Goal: Transaction & Acquisition: Purchase product/service

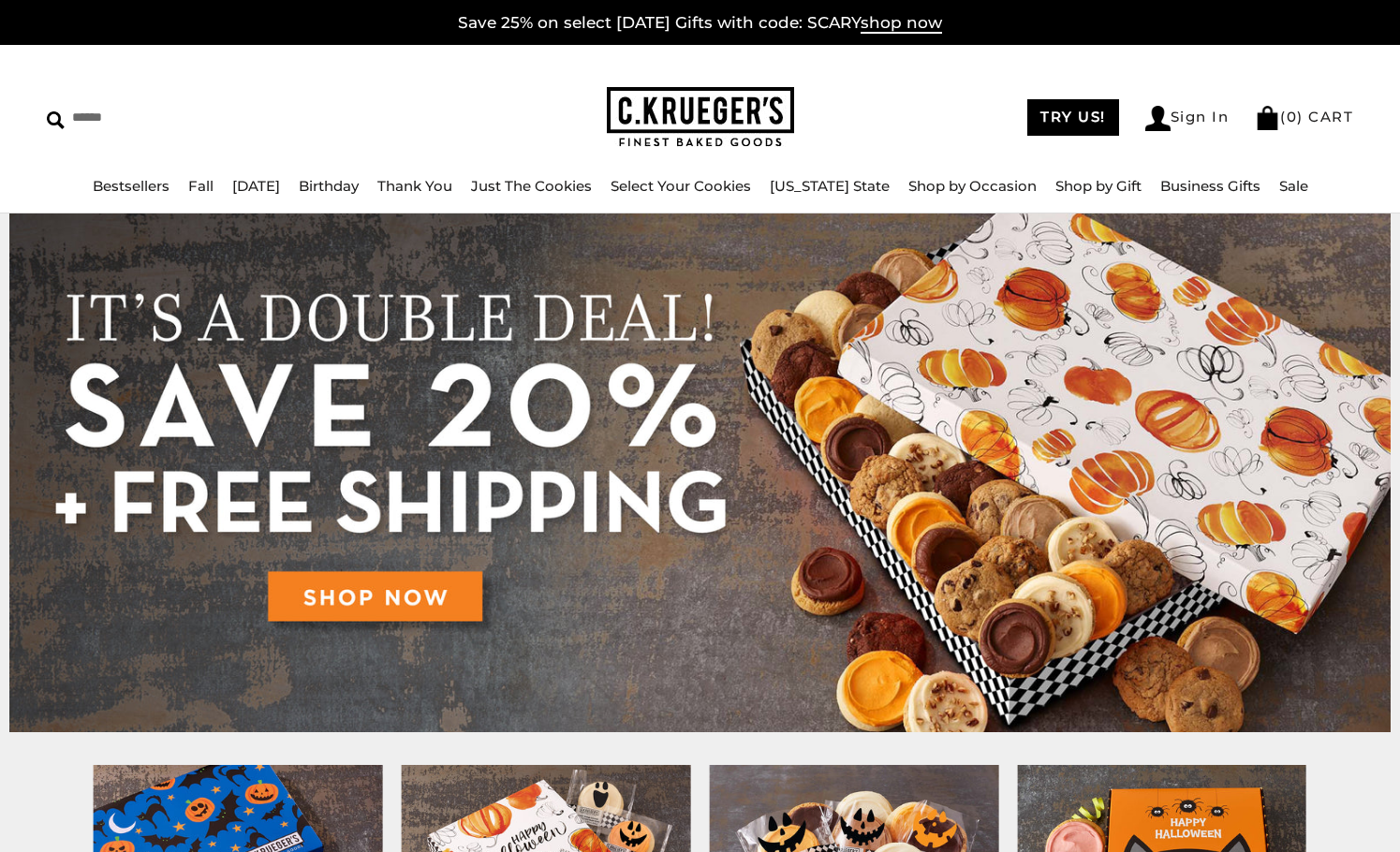
click at [414, 602] on img at bounding box center [700, 472] width 1382 height 519
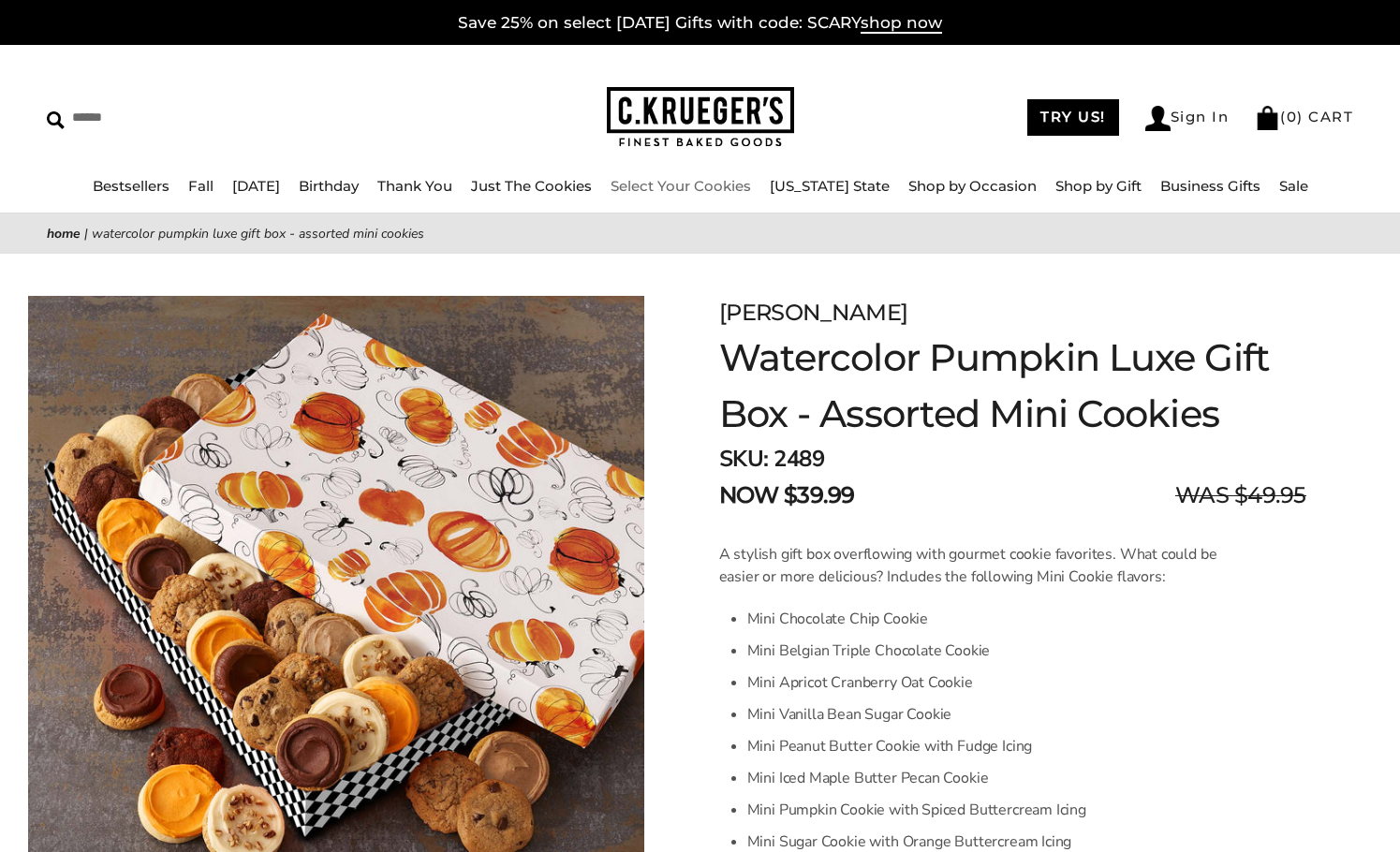
click at [706, 188] on link "Select Your Cookies" at bounding box center [680, 186] width 140 height 18
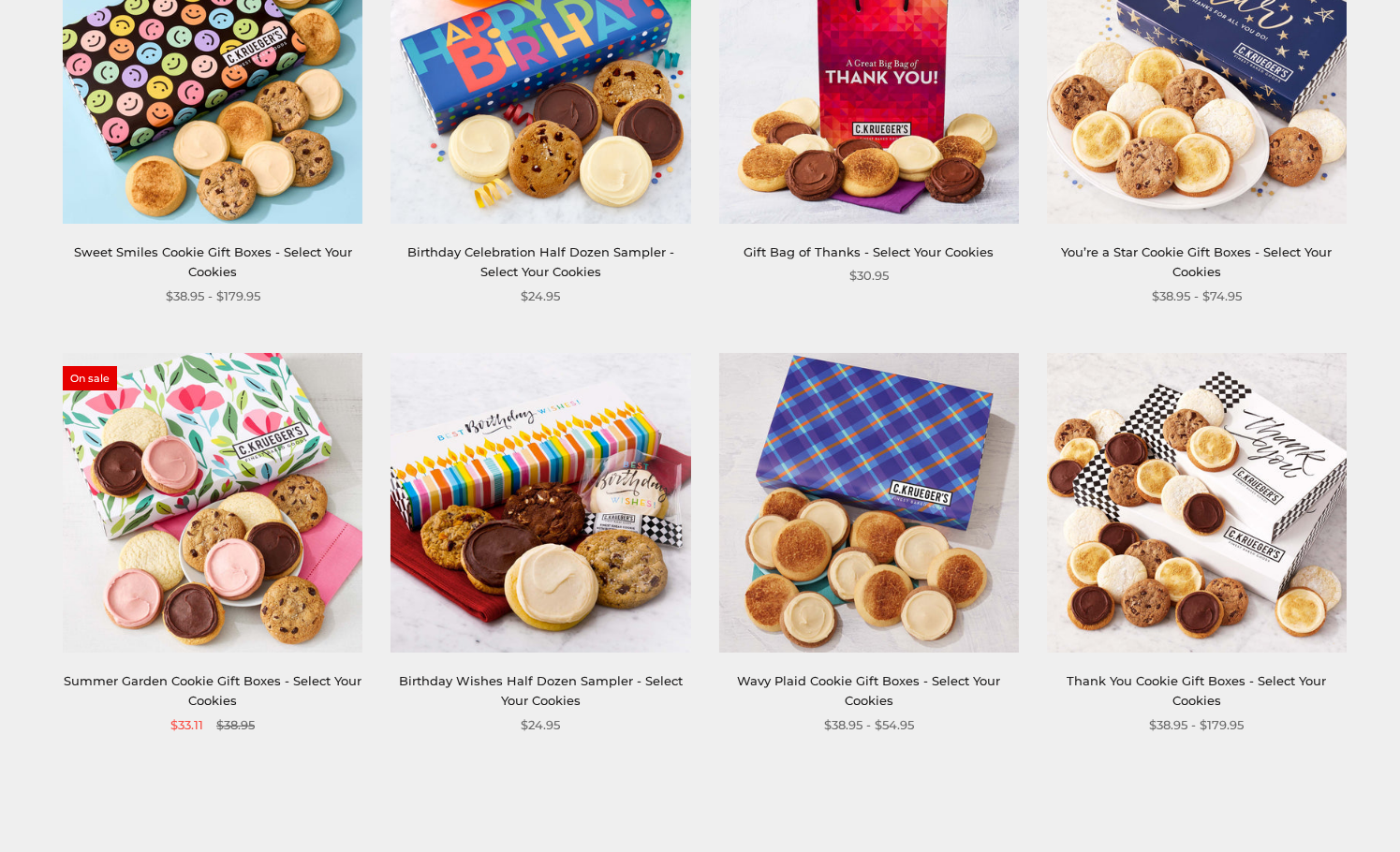
scroll to position [2435, 0]
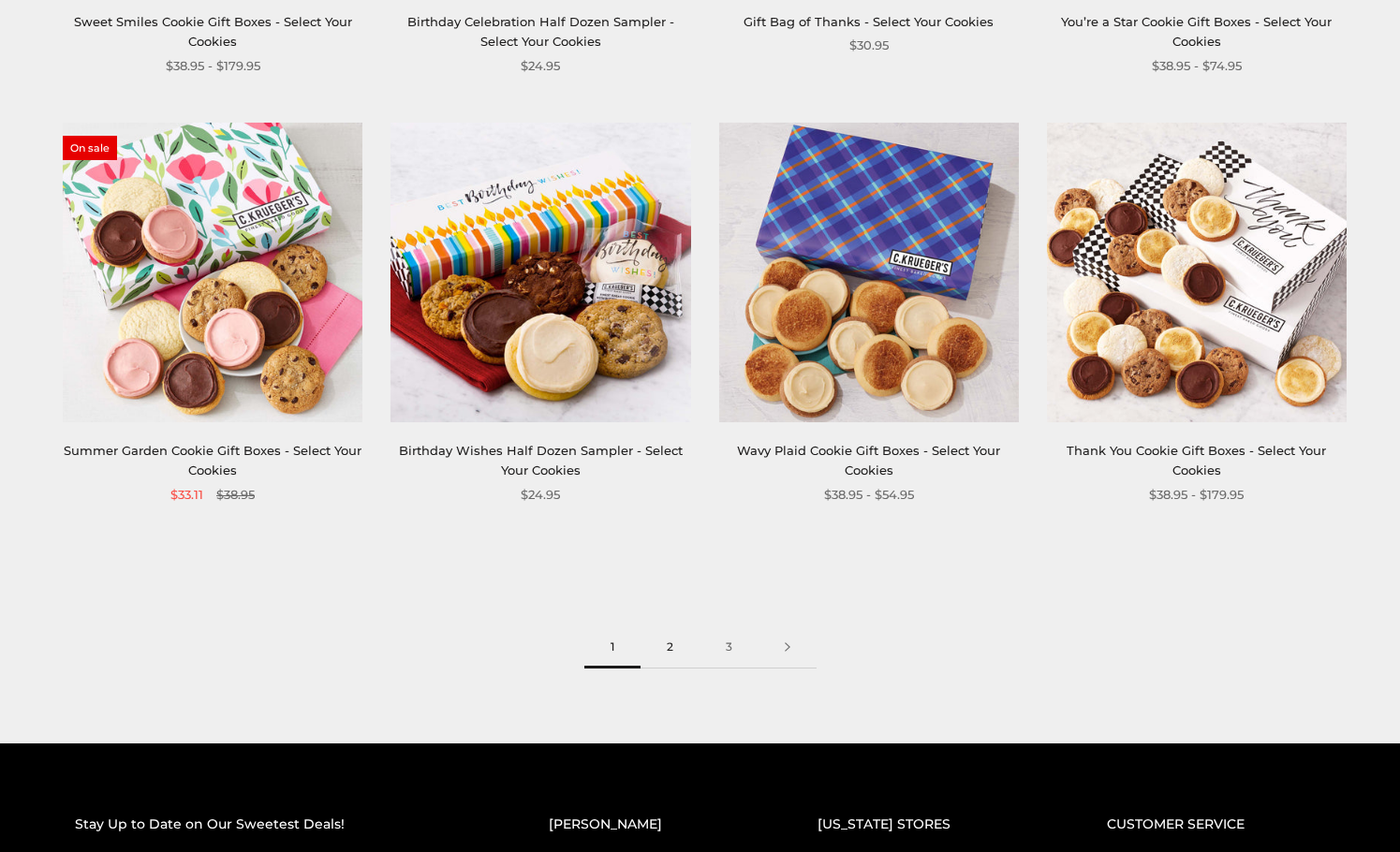
click at [669, 662] on link "2" at bounding box center [669, 647] width 59 height 42
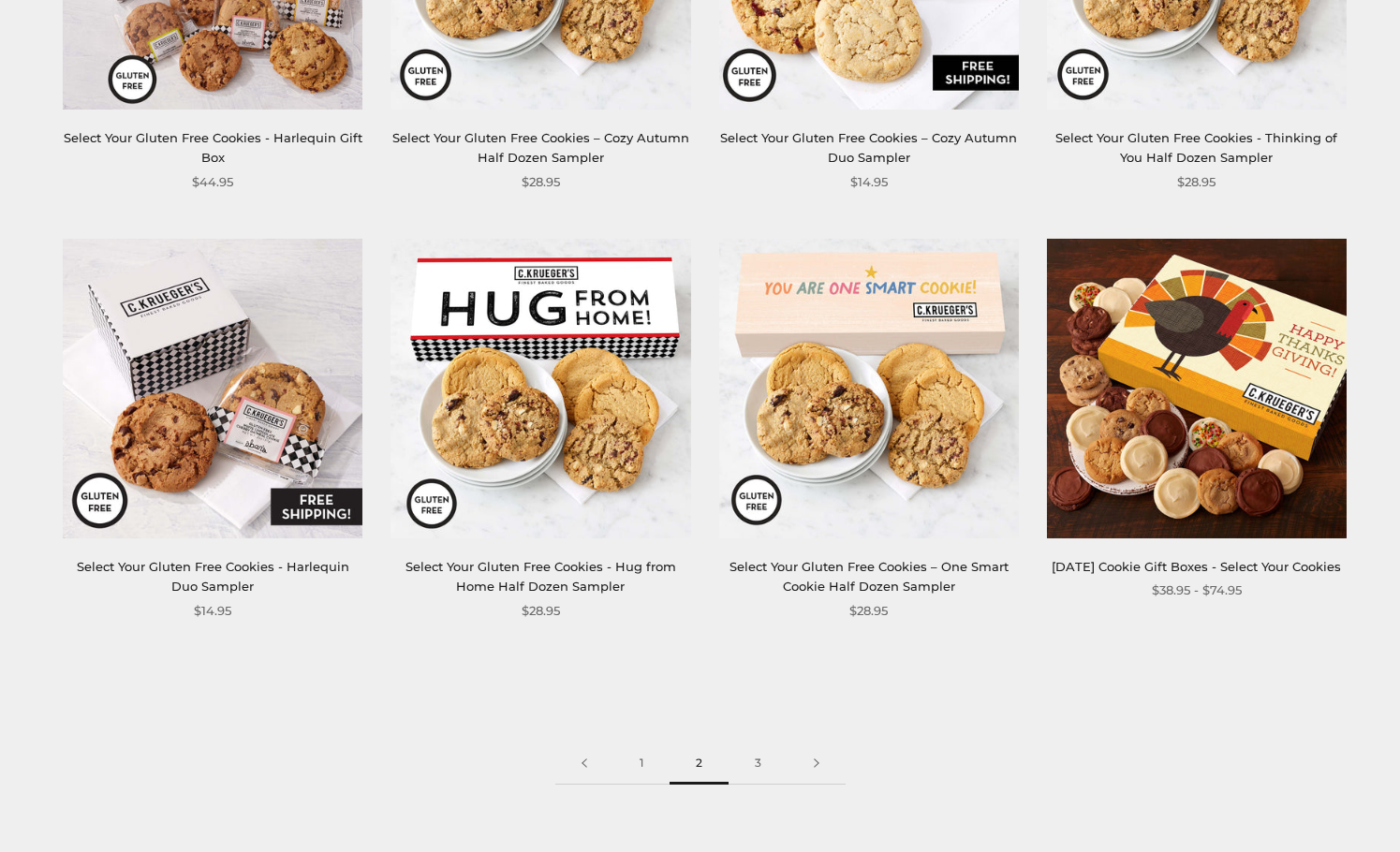
scroll to position [2341, 0]
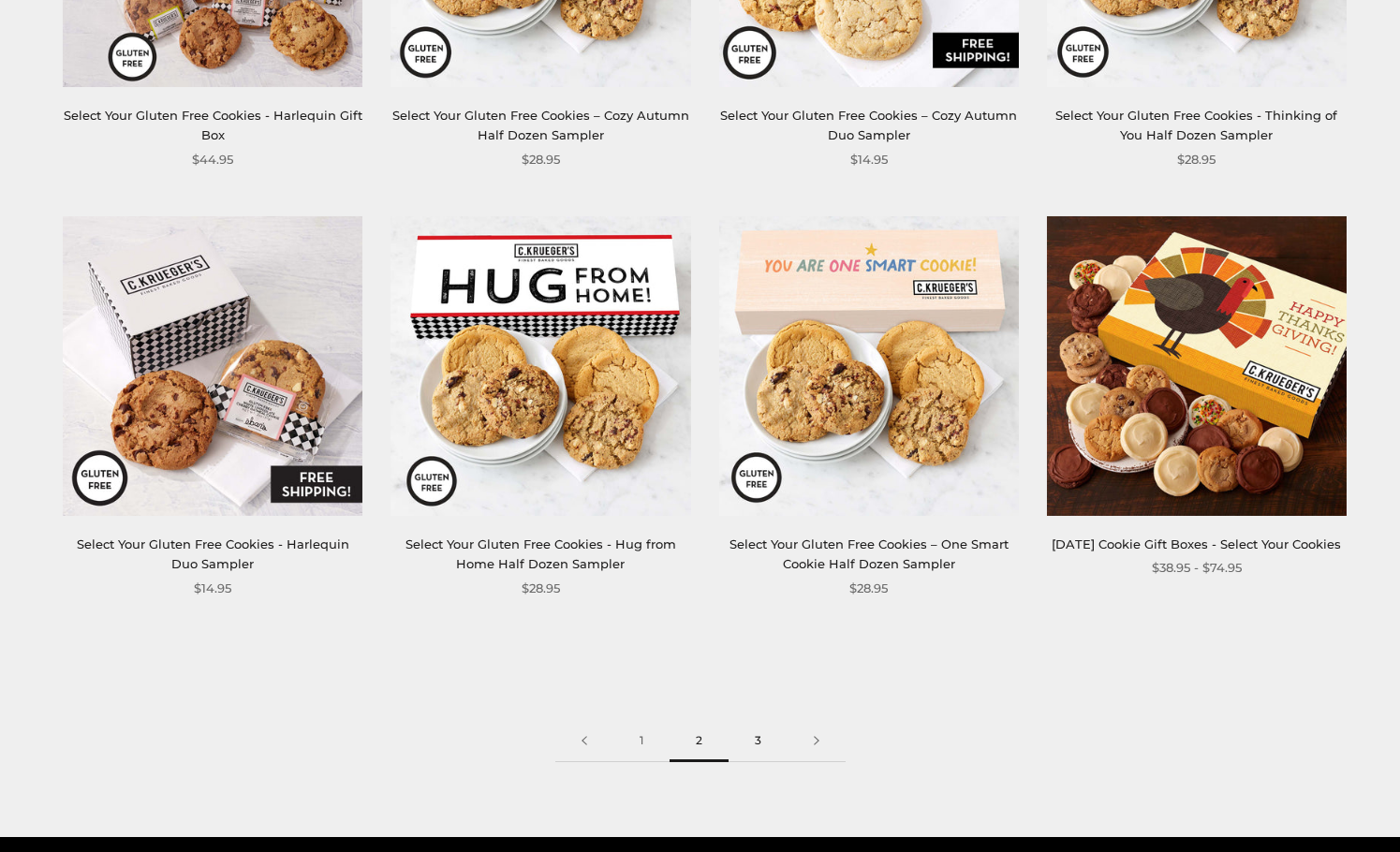
click at [758, 744] on link "3" at bounding box center [758, 741] width 59 height 42
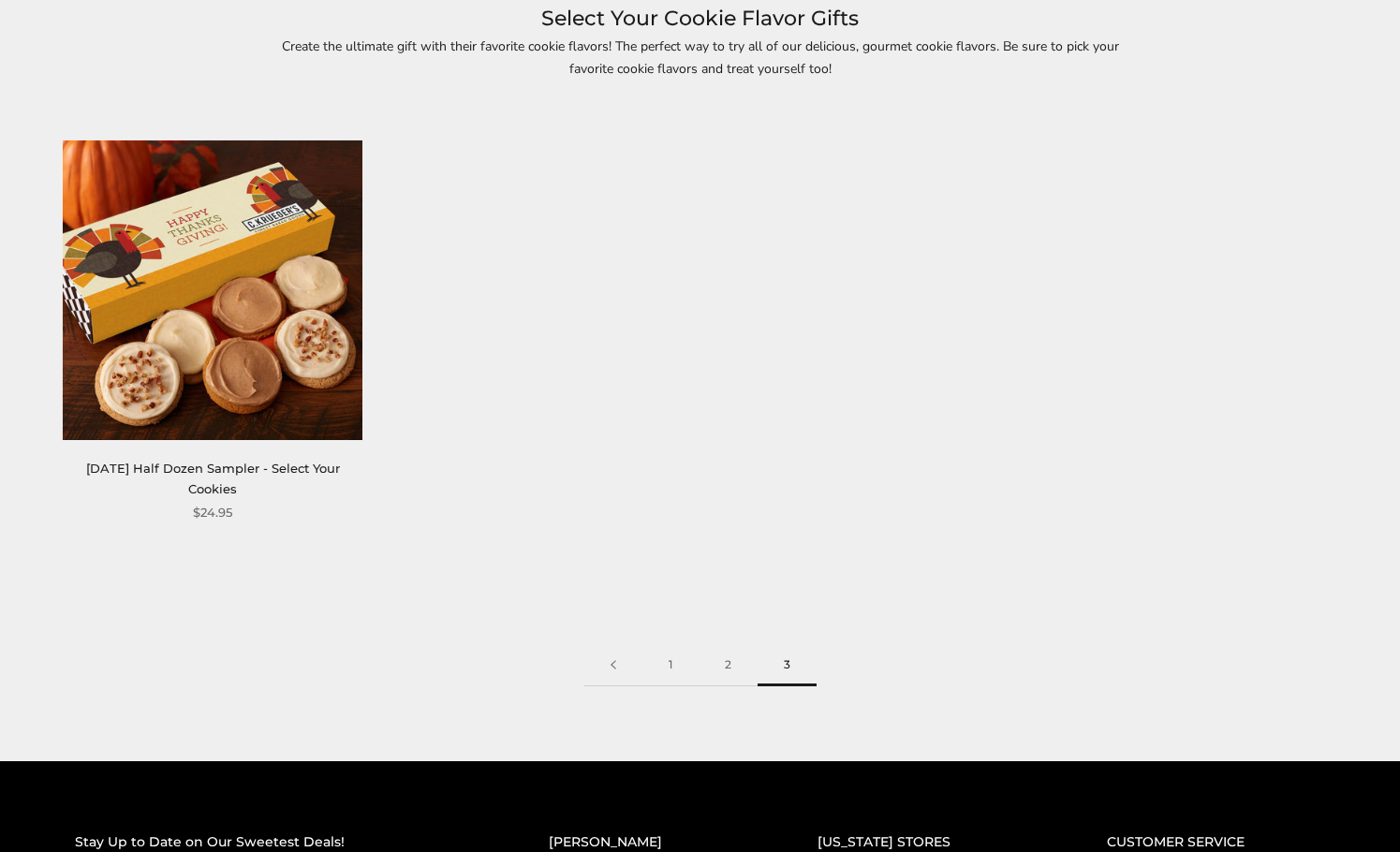
scroll to position [655, 0]
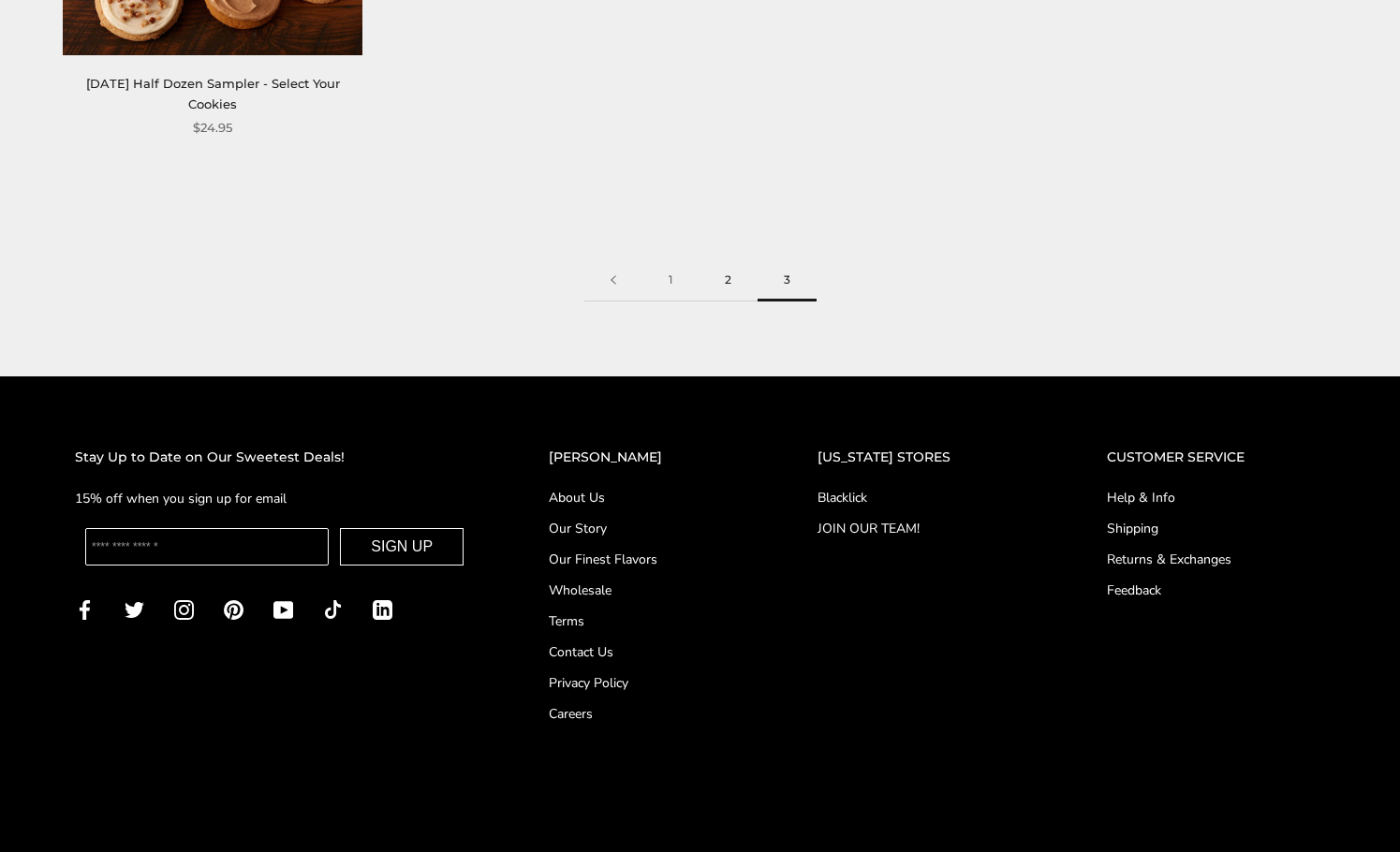
click at [715, 271] on link "2" at bounding box center [728, 281] width 59 height 42
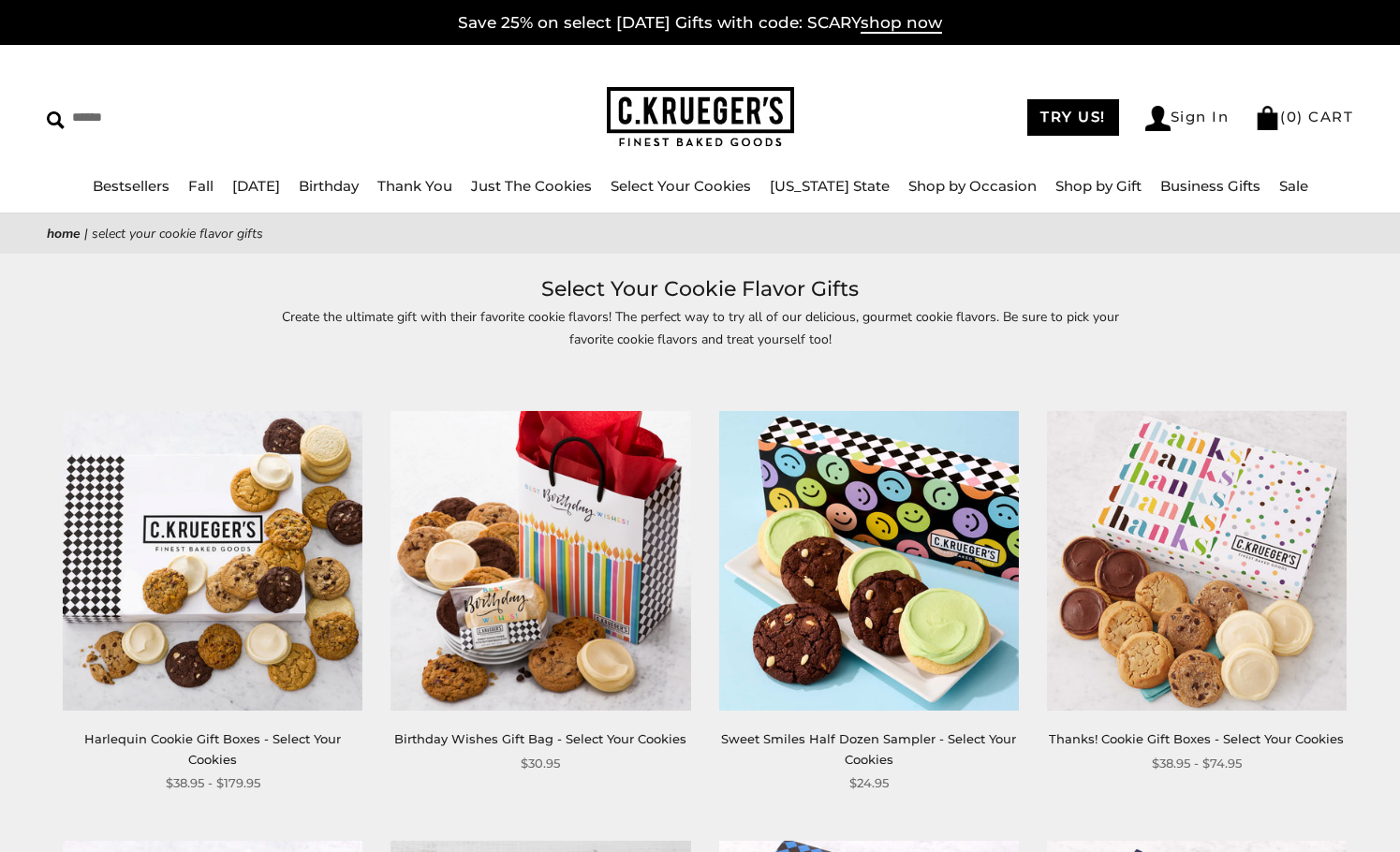
click at [882, 601] on img at bounding box center [868, 560] width 300 height 300
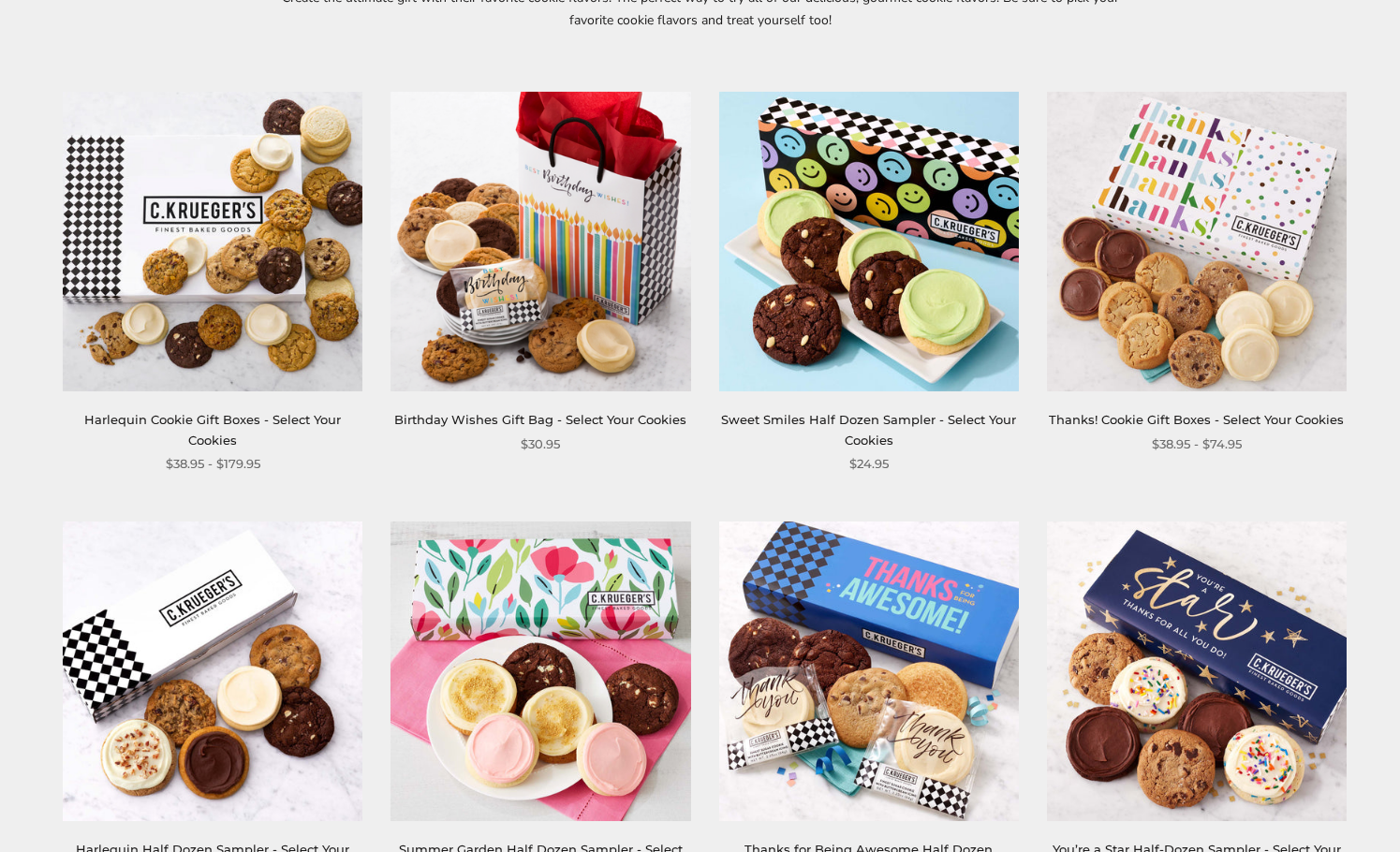
scroll to position [561, 0]
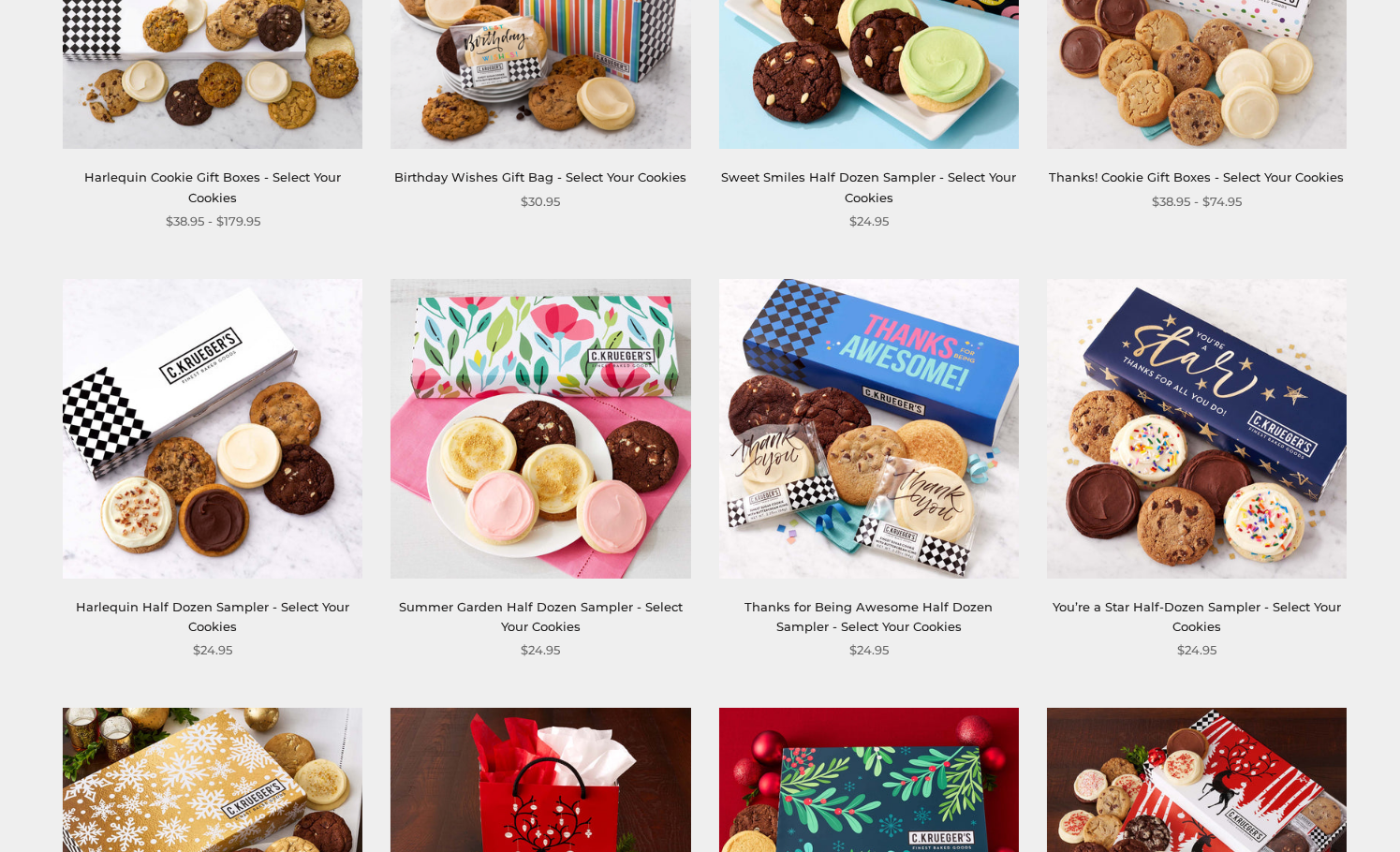
click at [904, 402] on img at bounding box center [868, 427] width 300 height 300
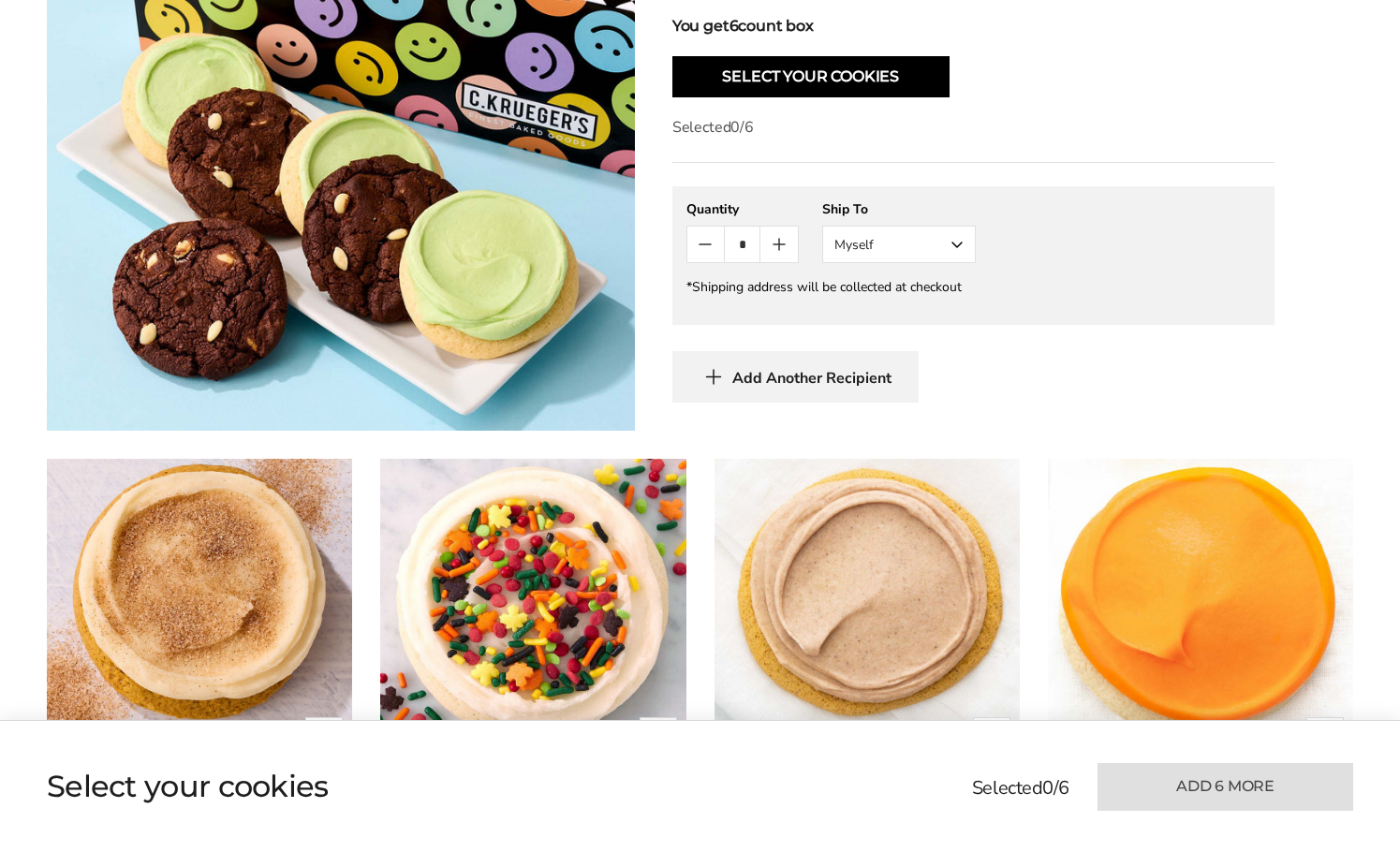
scroll to position [749, 0]
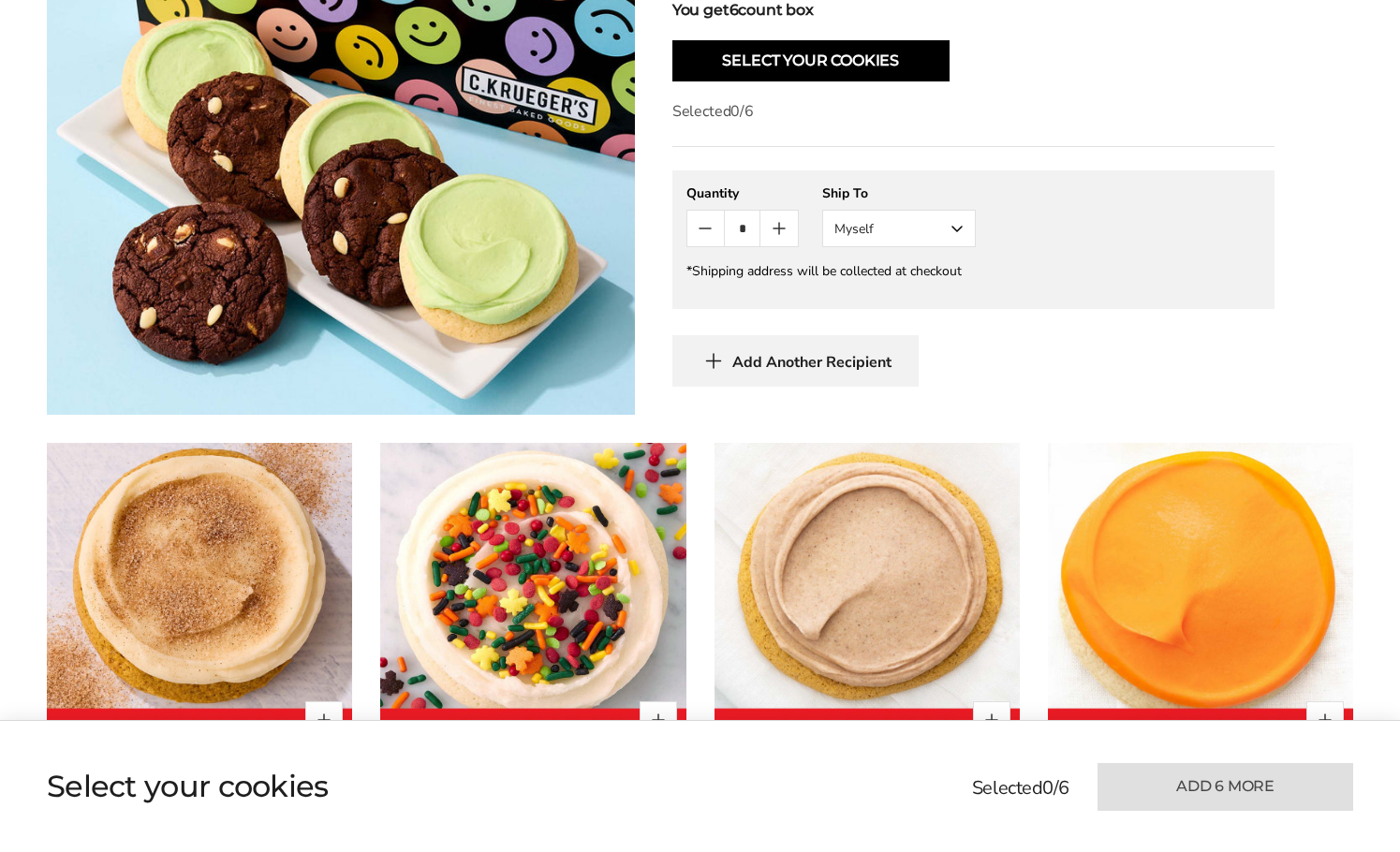
click at [943, 226] on button "Myself" at bounding box center [899, 229] width 153 height 38
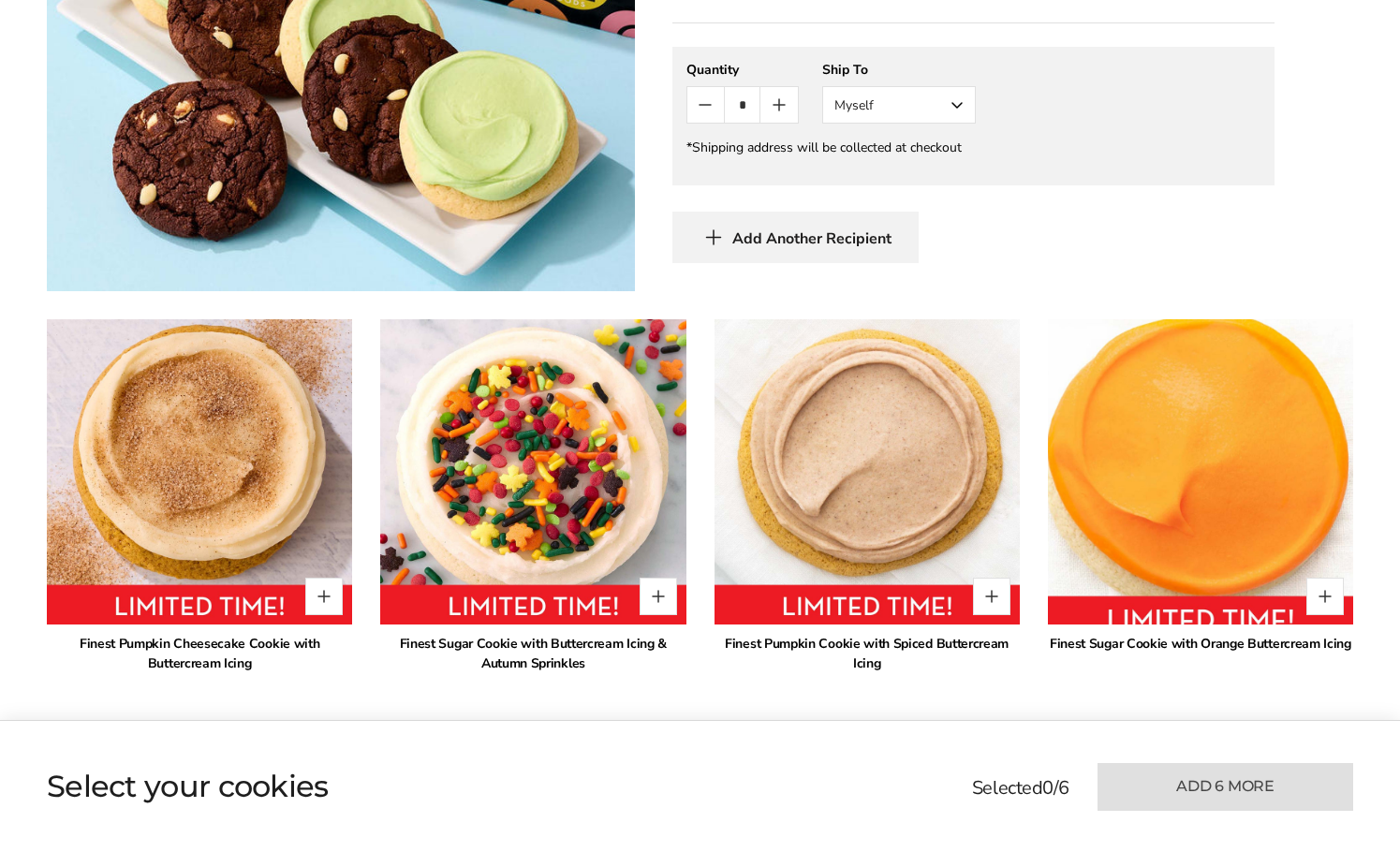
scroll to position [1030, 0]
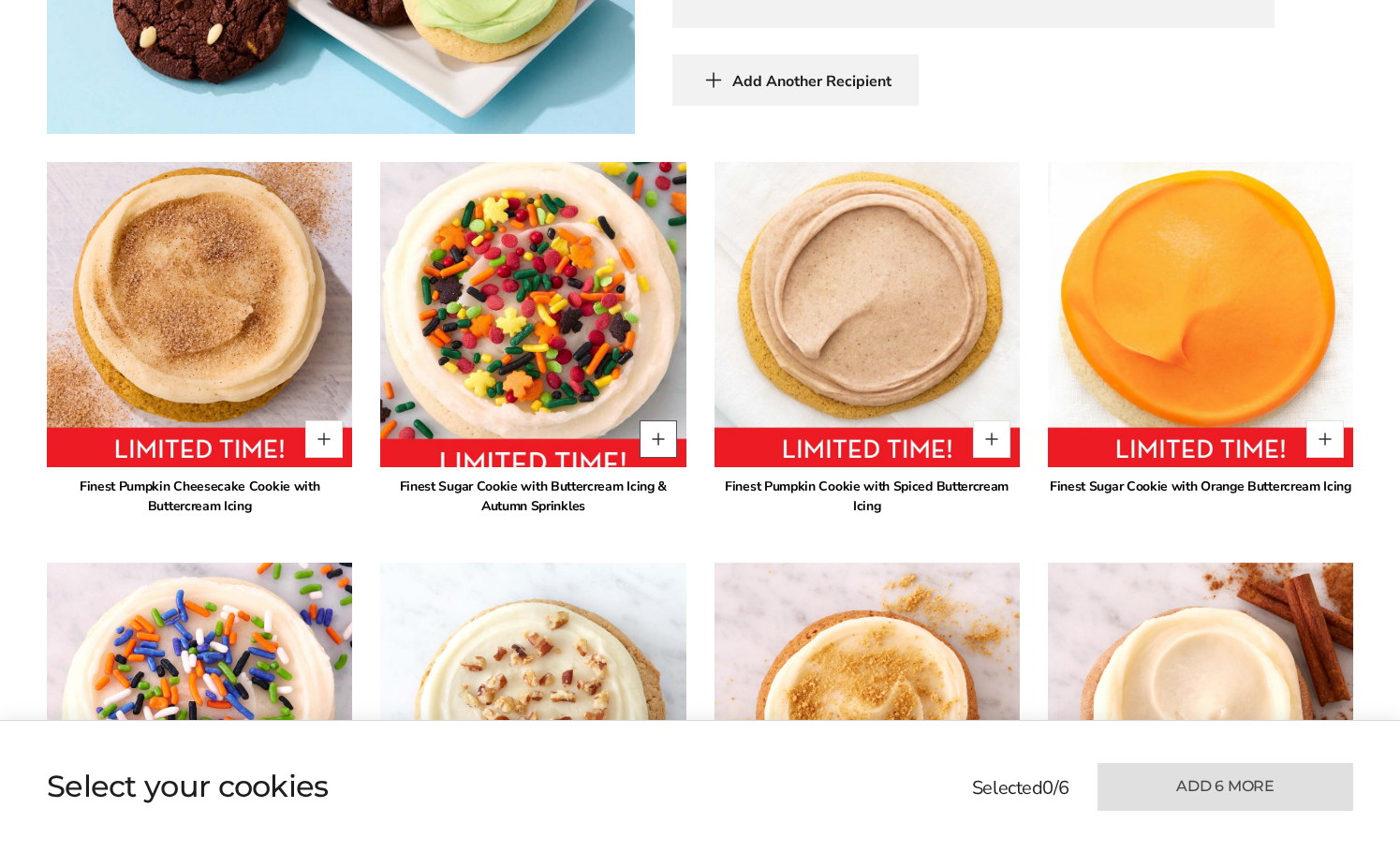
click at [653, 434] on button "Quantity button plus" at bounding box center [658, 439] width 38 height 38
type input "*"
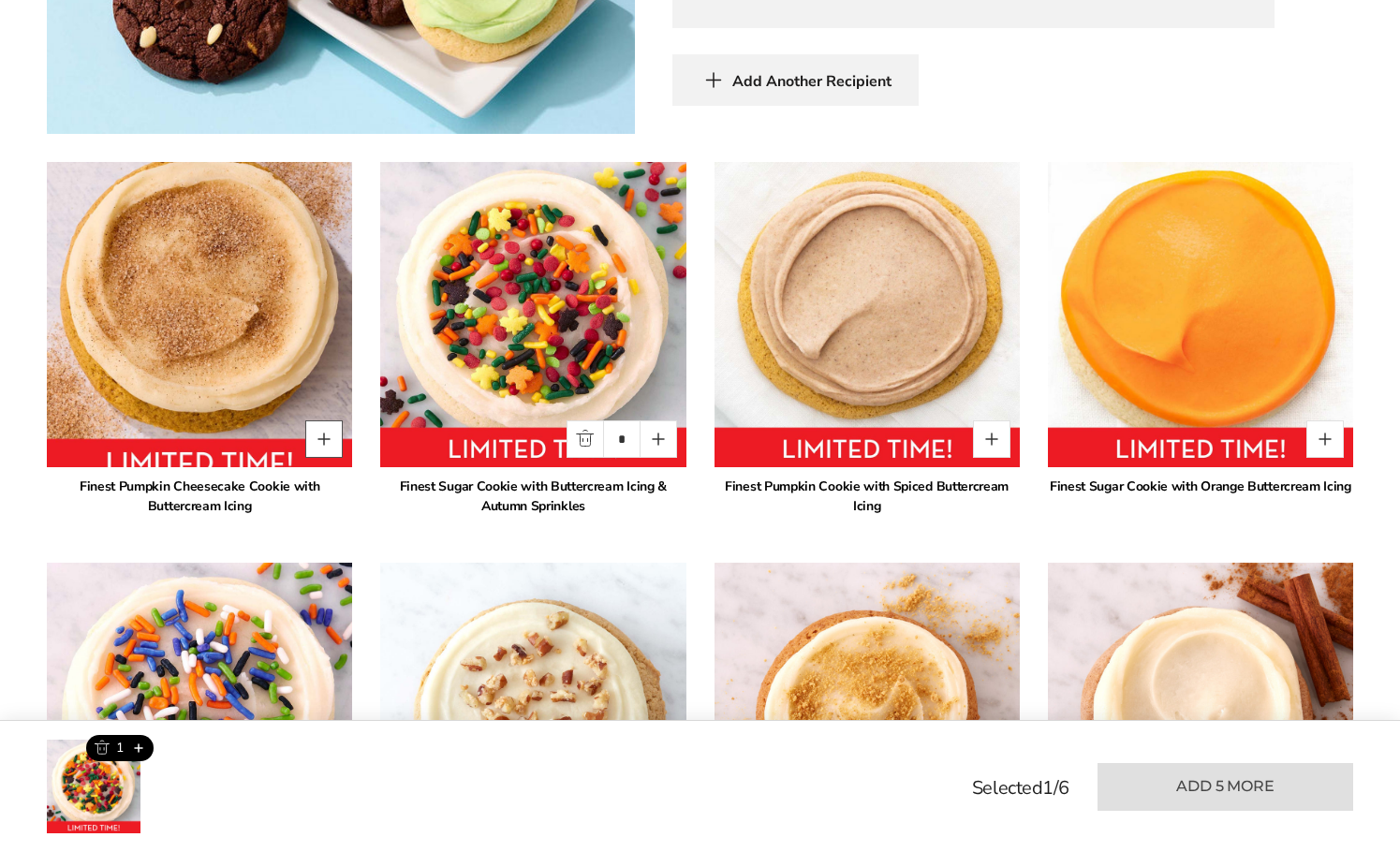
click at [334, 436] on button "Quantity button plus" at bounding box center [325, 439] width 38 height 38
type input "*"
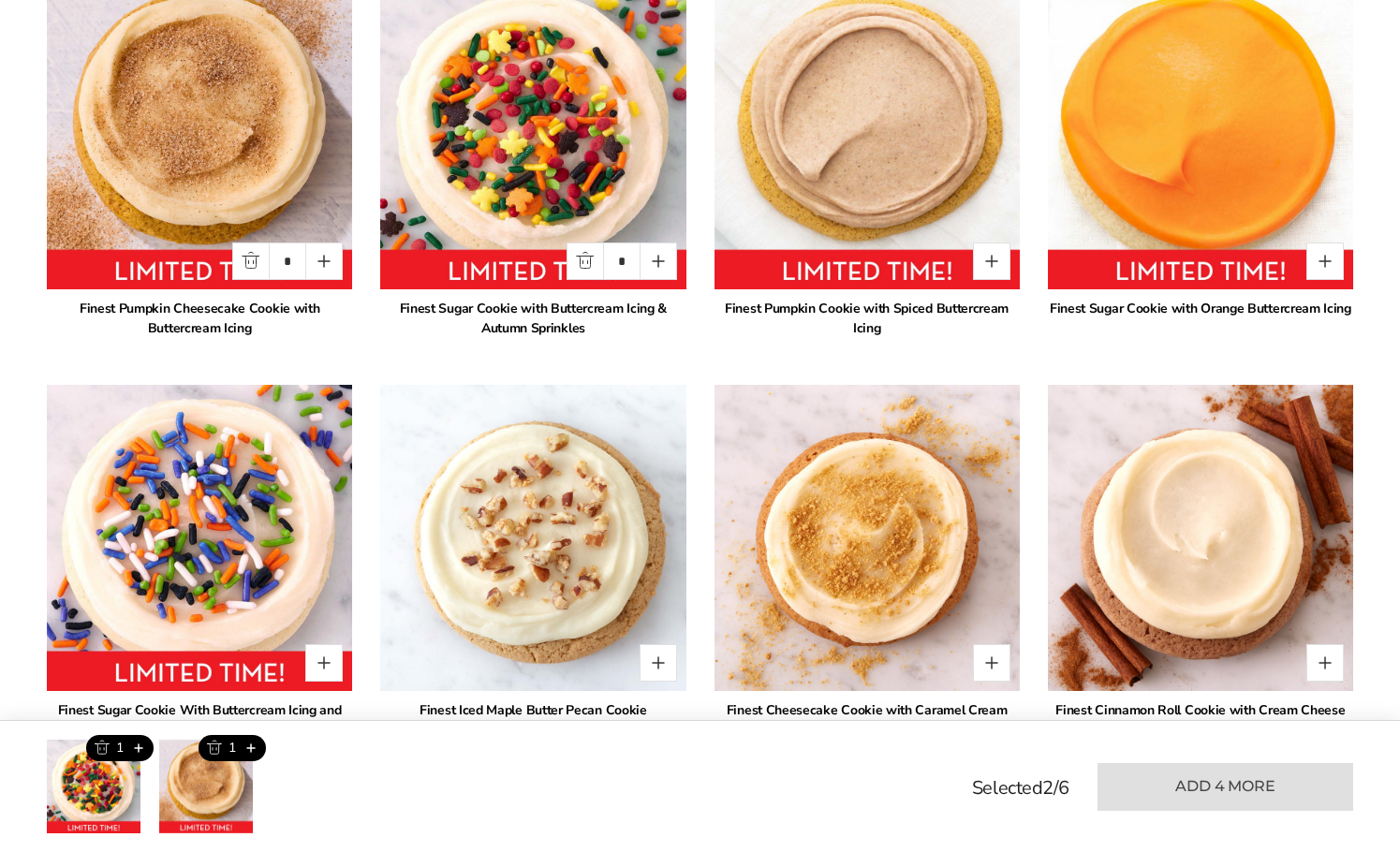
scroll to position [1311, 0]
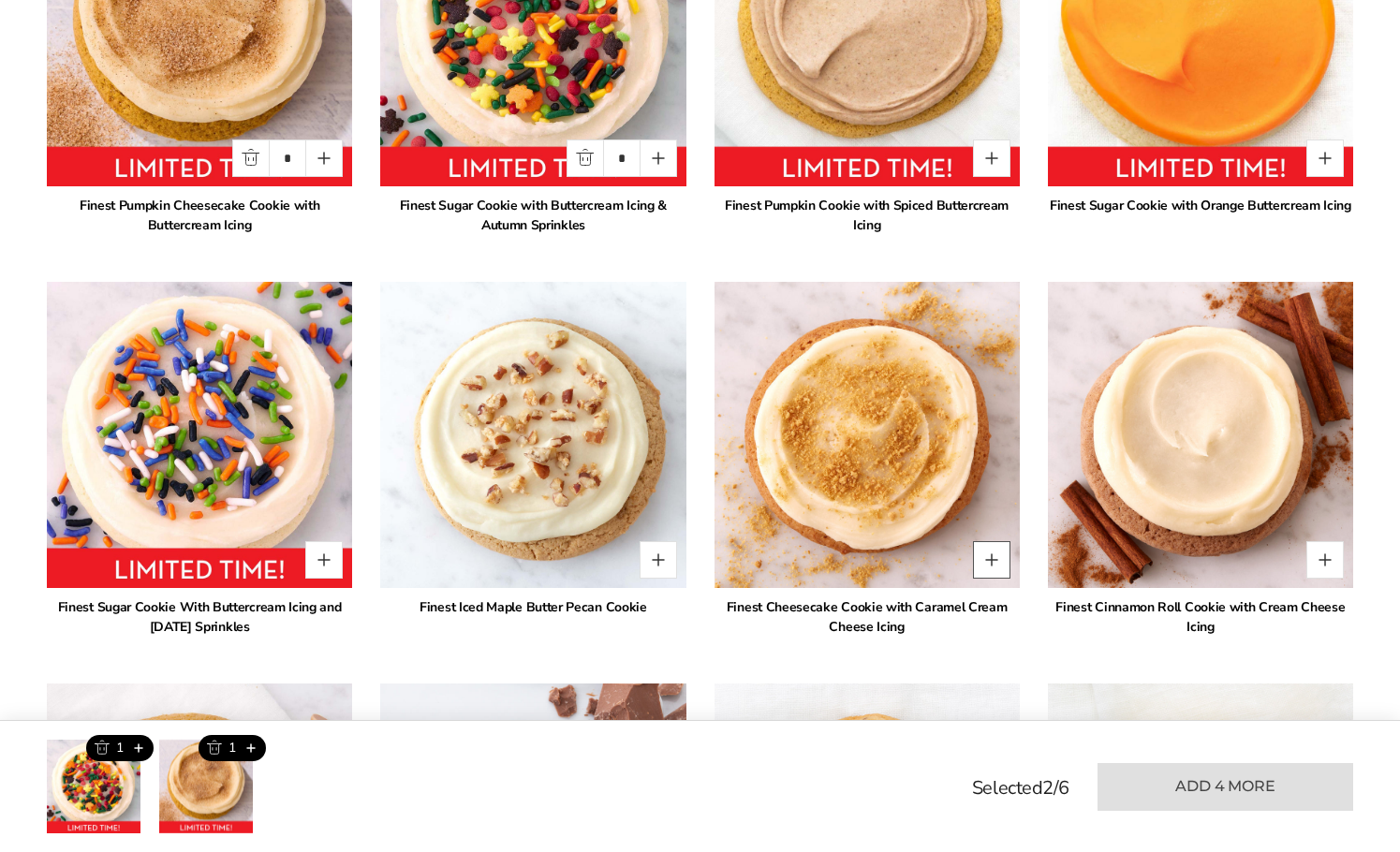
click at [991, 557] on button "Quantity button plus" at bounding box center [992, 560] width 38 height 38
type input "*"
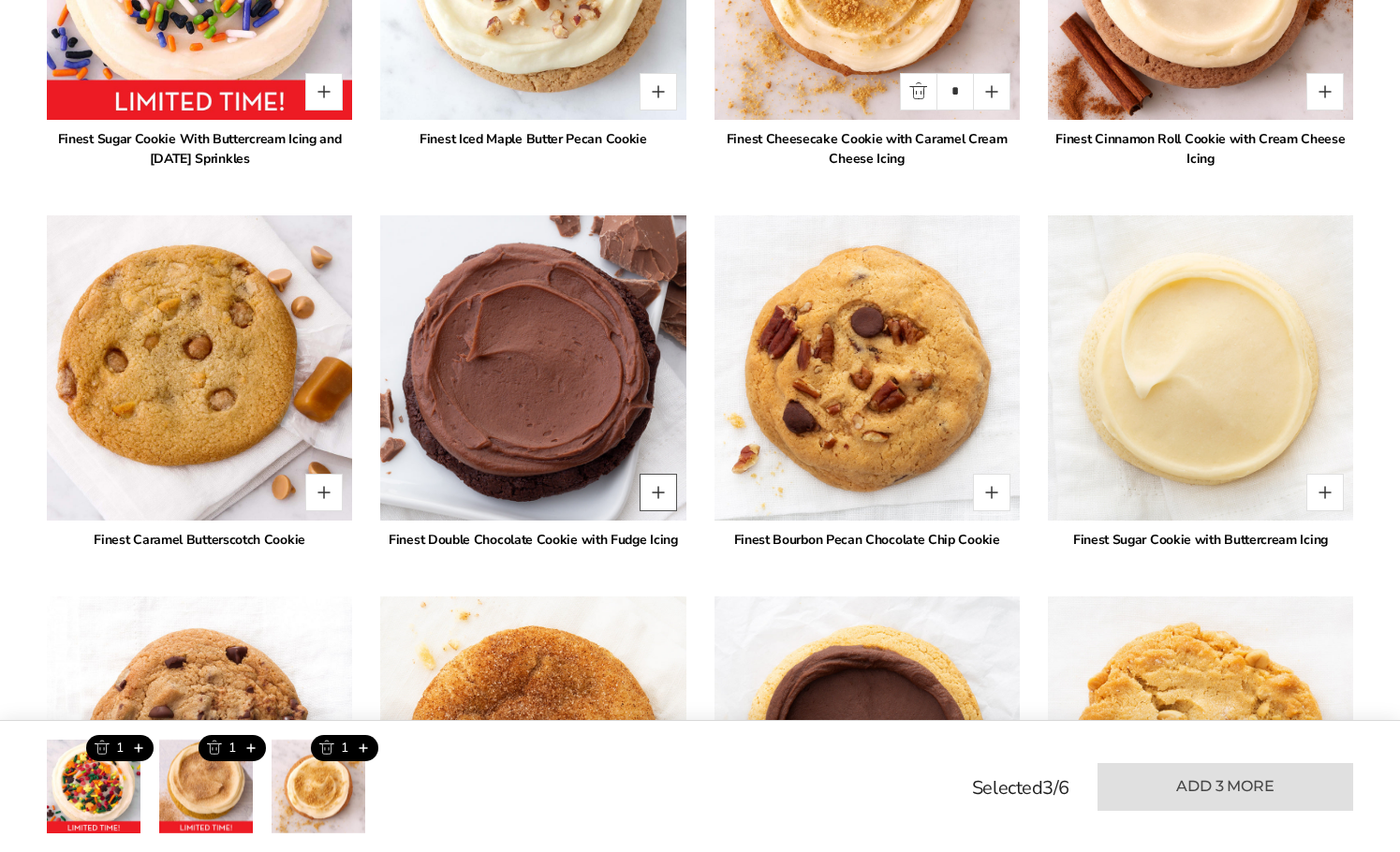
click at [652, 492] on button "Quantity button plus" at bounding box center [658, 493] width 38 height 38
type input "*"
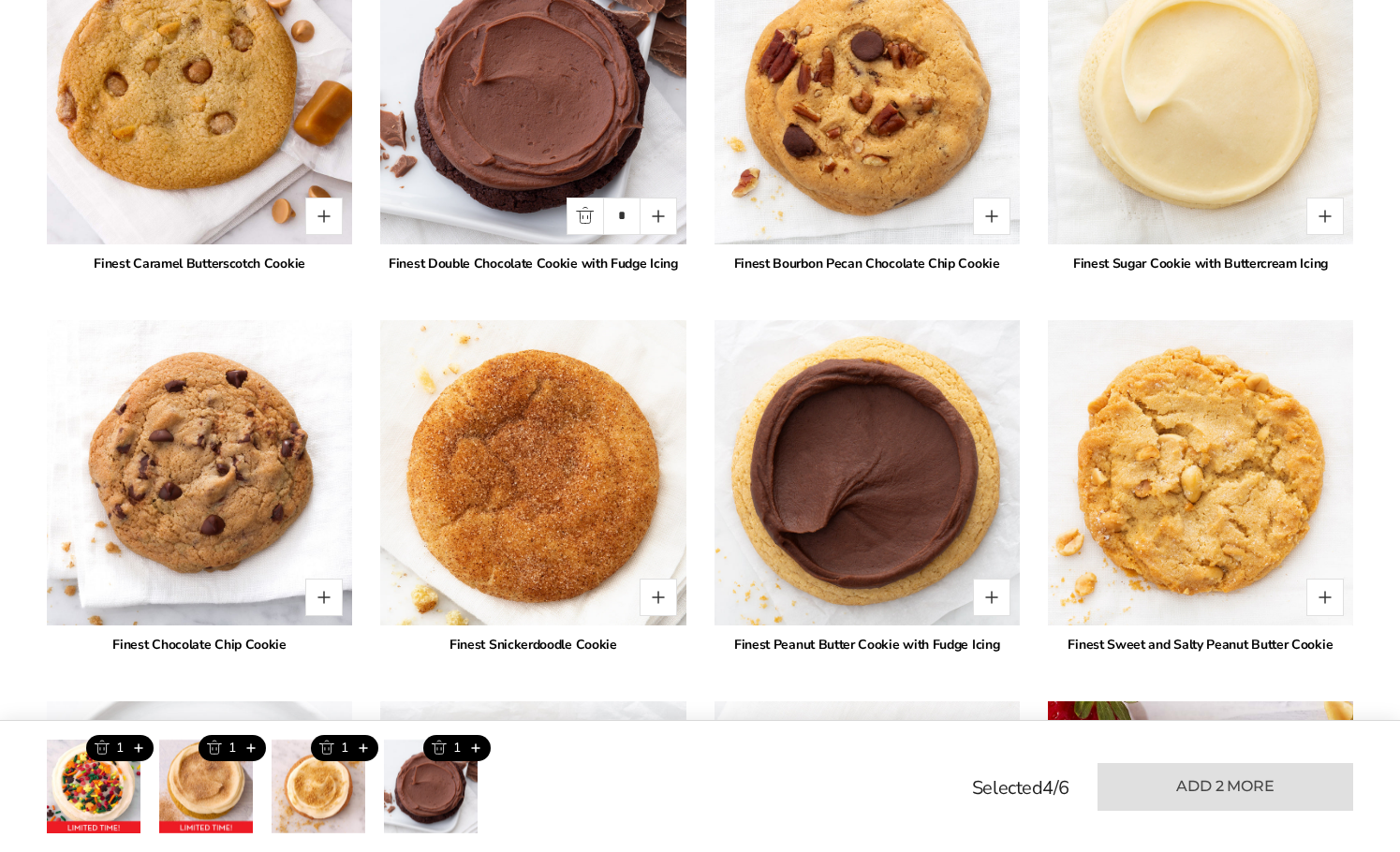
scroll to position [2060, 0]
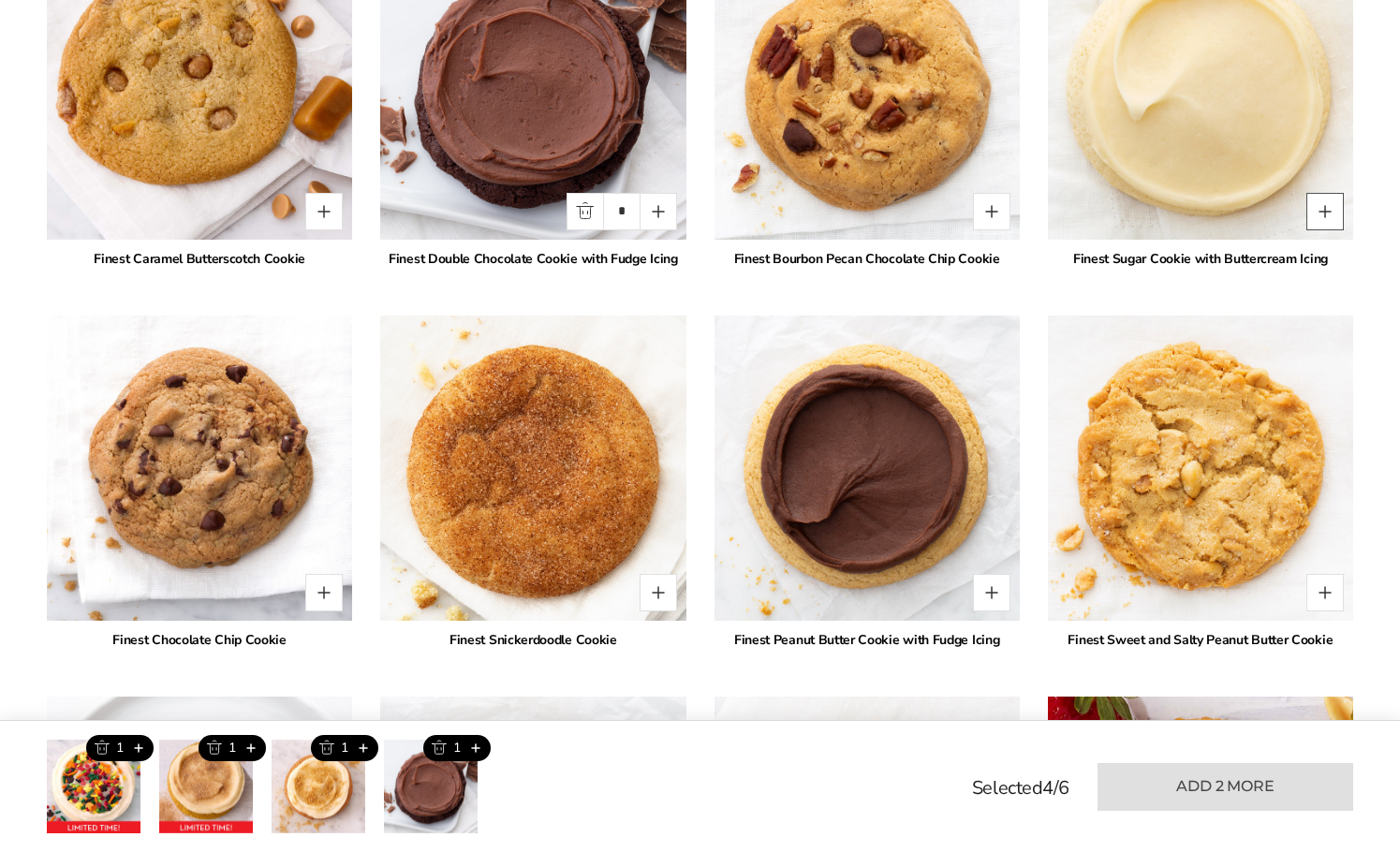
click at [1331, 212] on button "Quantity button plus" at bounding box center [1325, 212] width 38 height 38
type input "*"
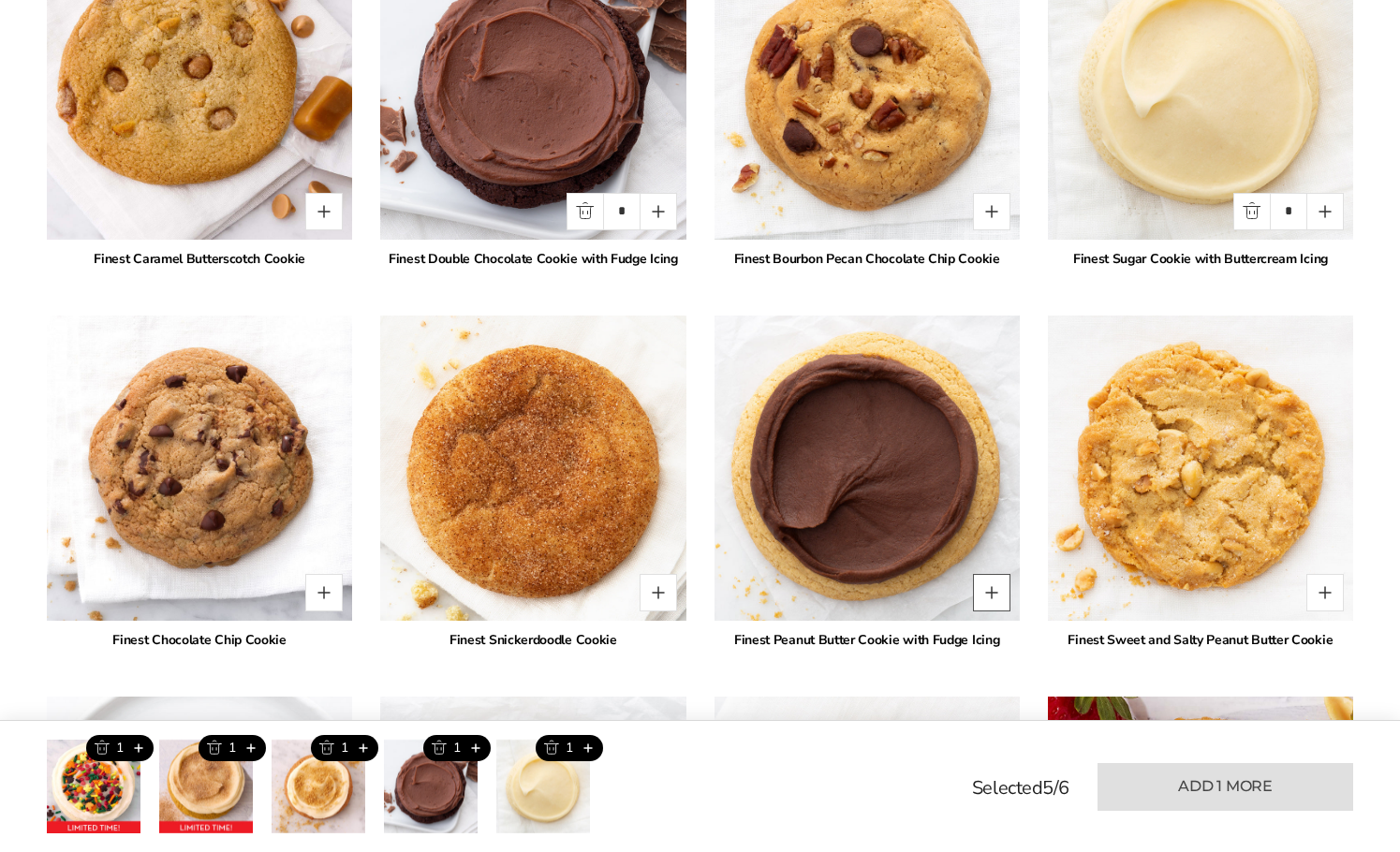
click at [993, 589] on button "Quantity button plus" at bounding box center [992, 593] width 38 height 38
type input "*"
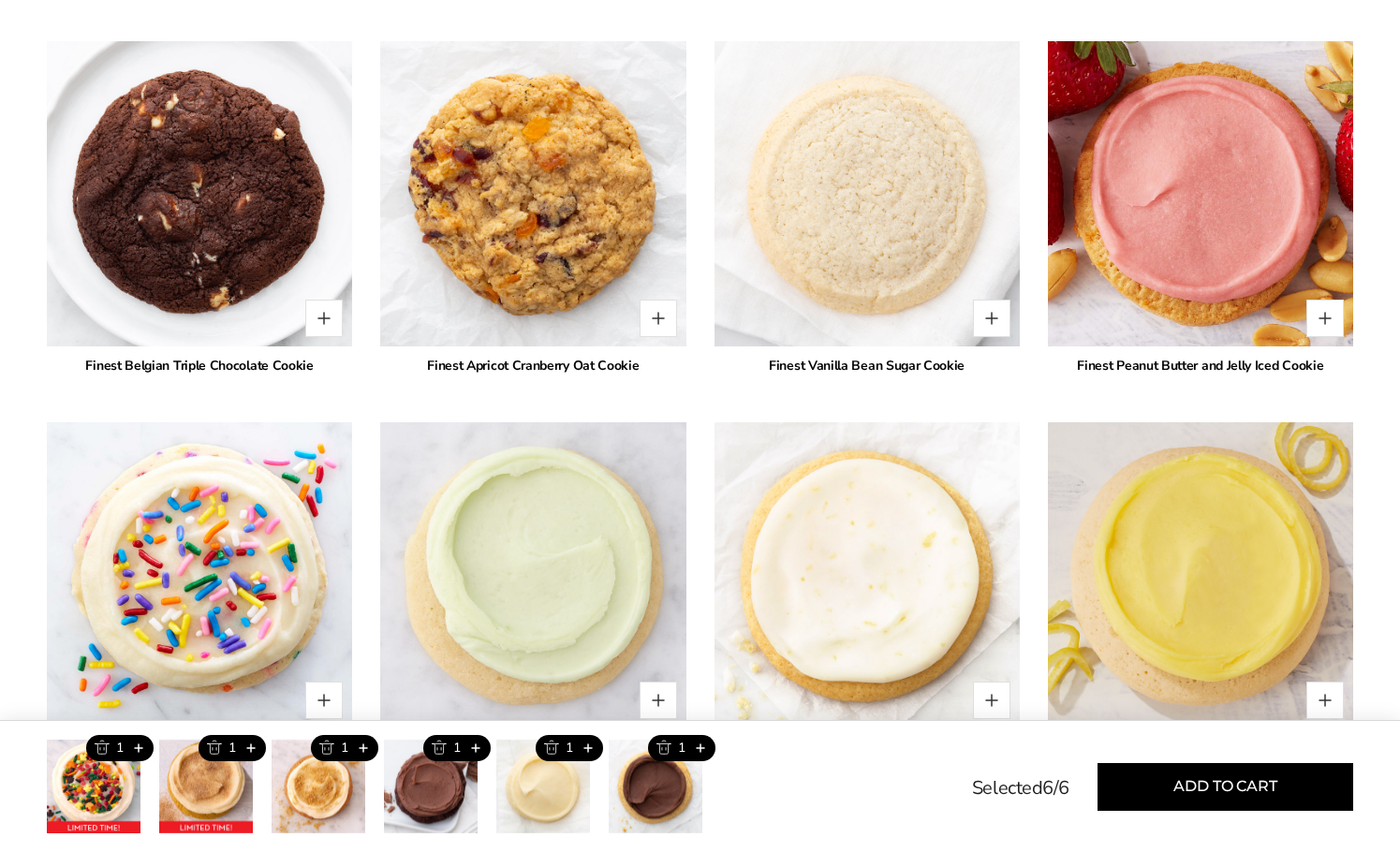
scroll to position [2809, 0]
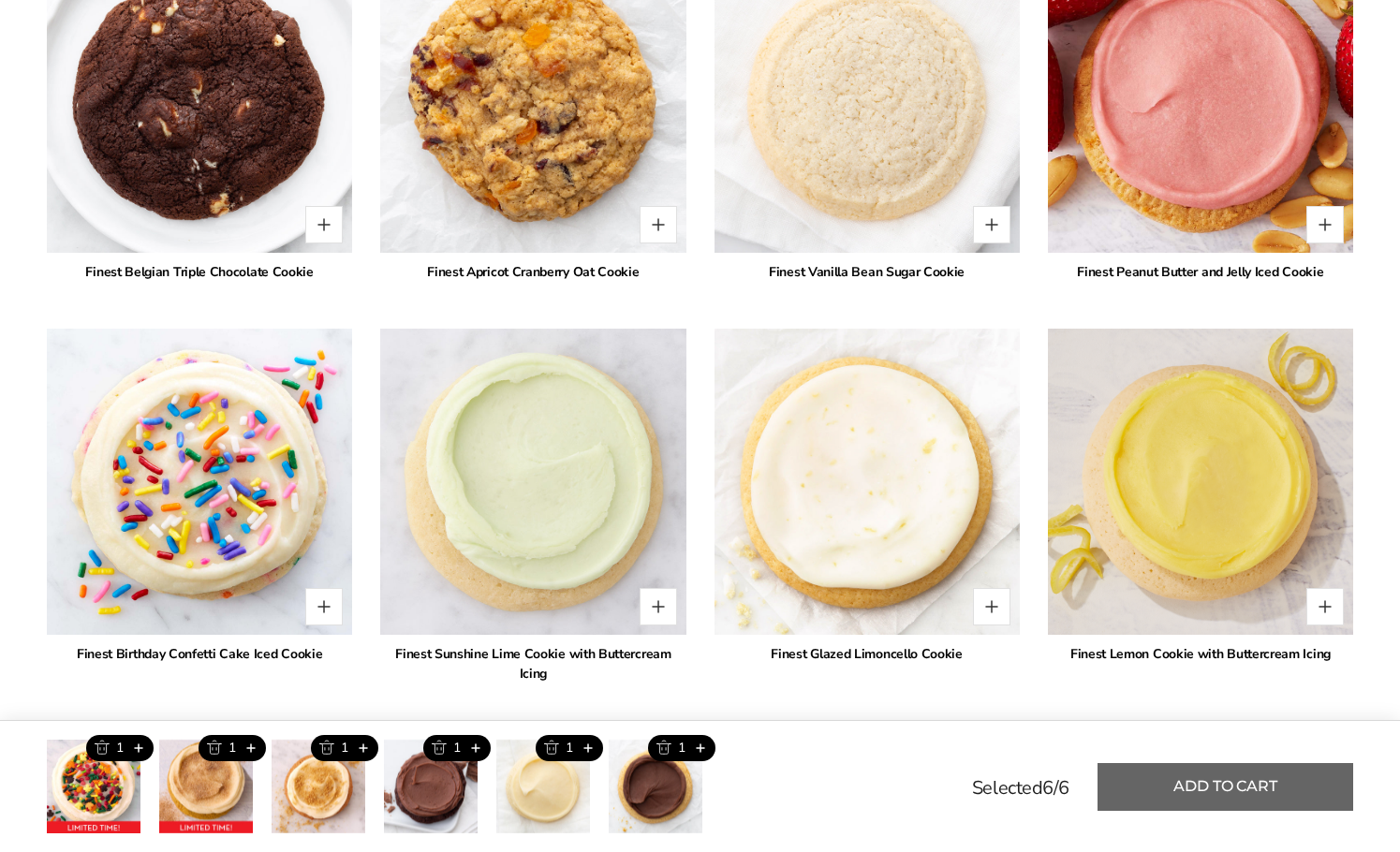
click at [1219, 788] on button "Add to cart" at bounding box center [1225, 787] width 256 height 48
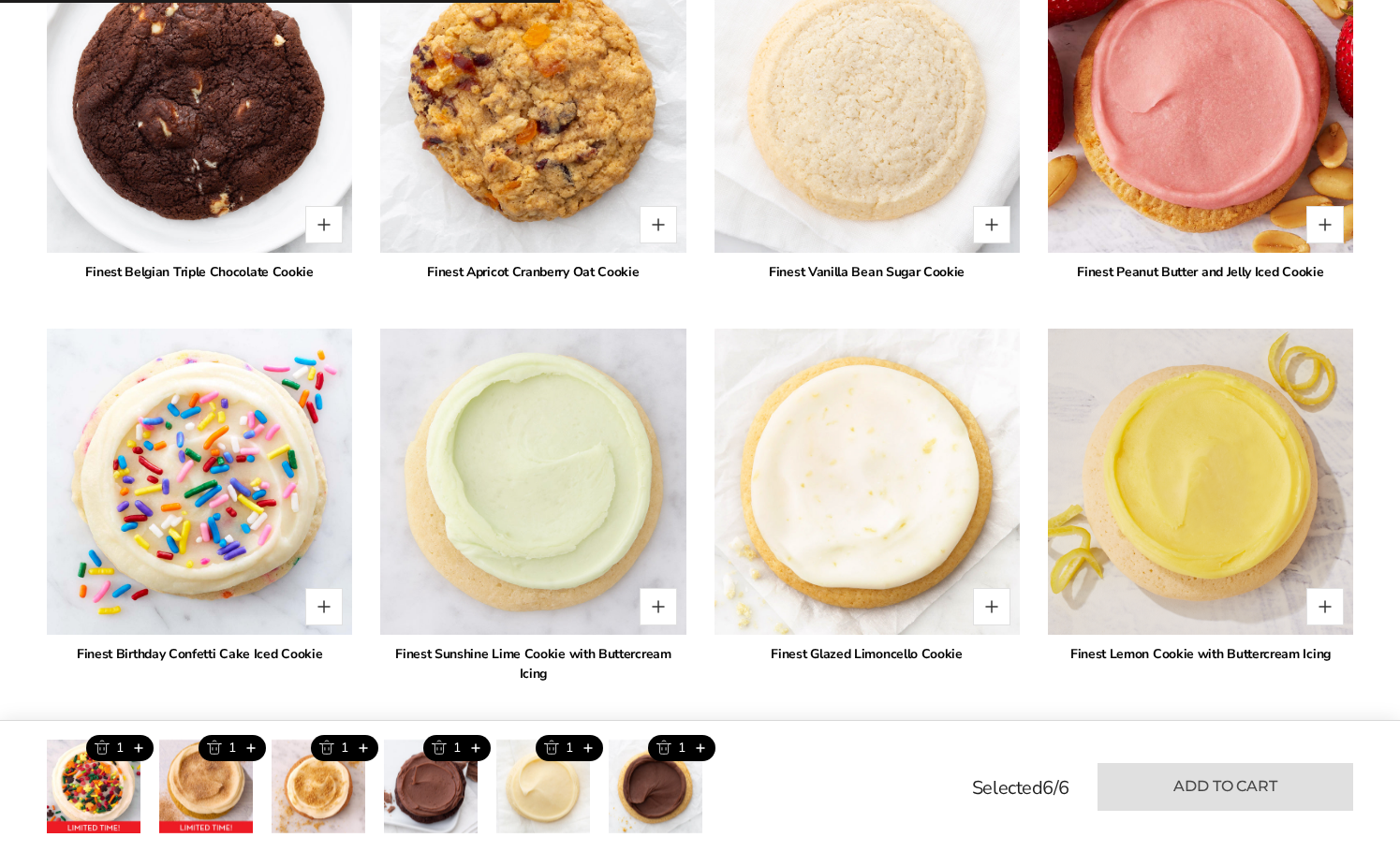
type input "*"
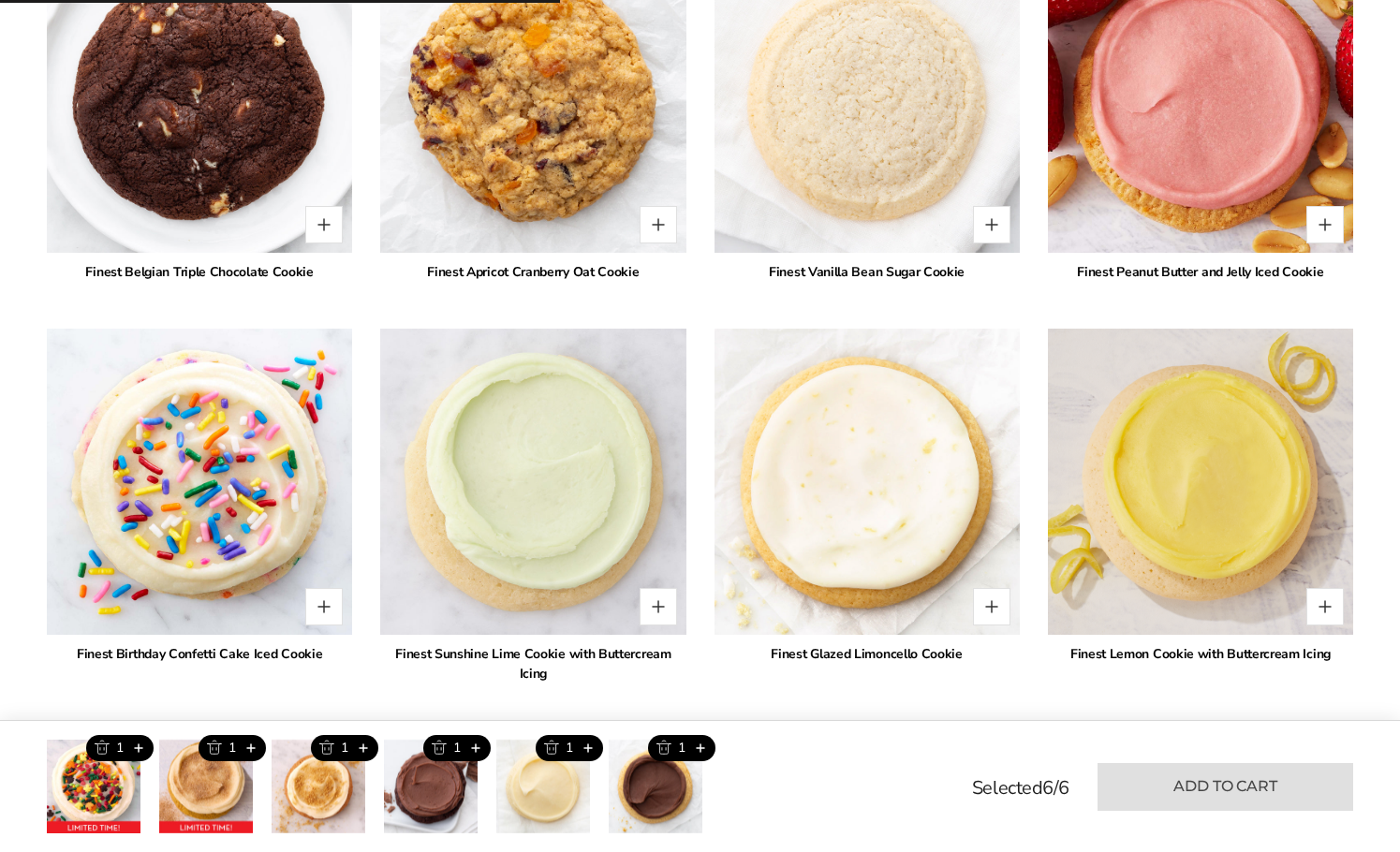
type input "*"
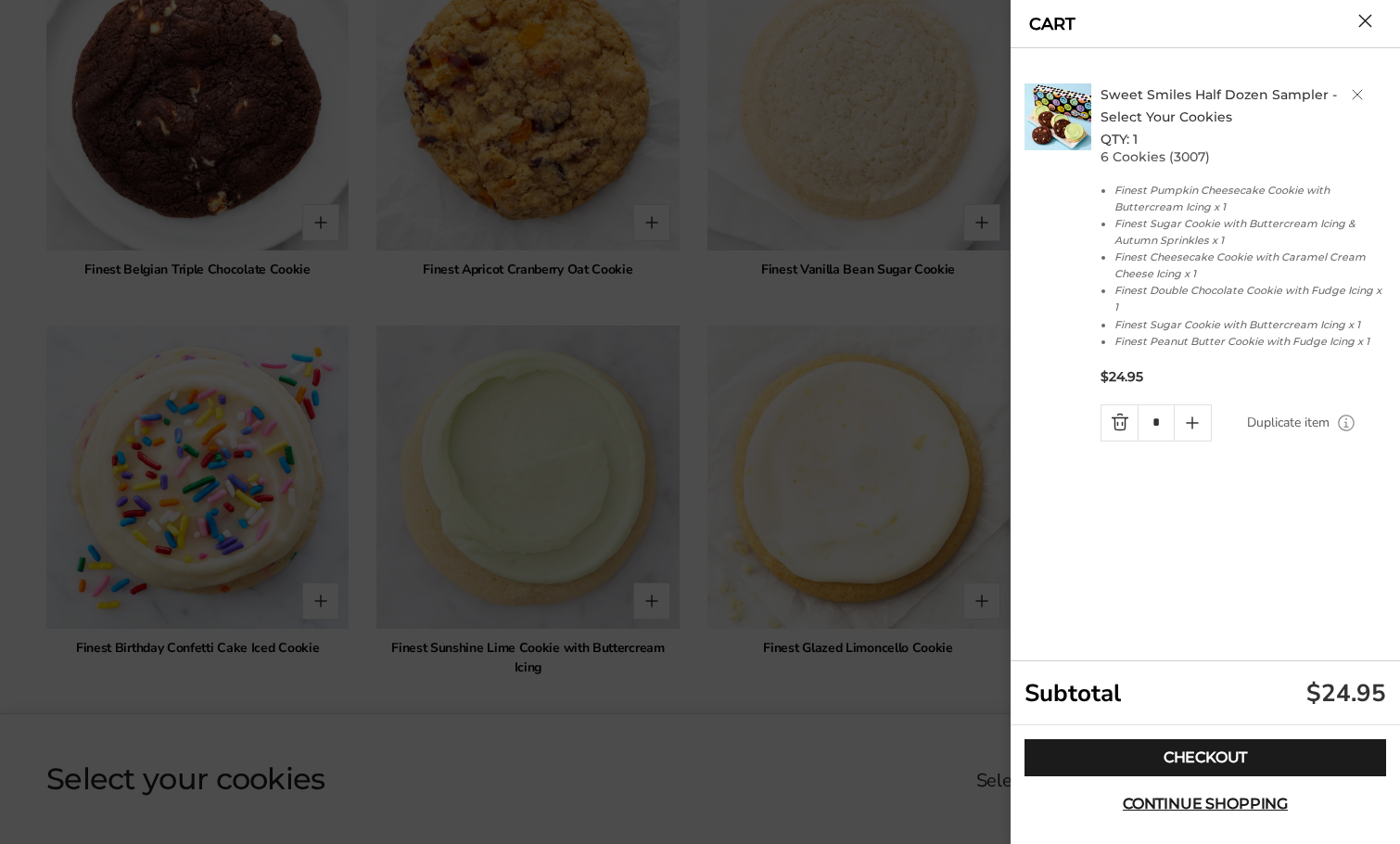
click at [1362, 25] on button "Close cart" at bounding box center [1365, 21] width 14 height 14
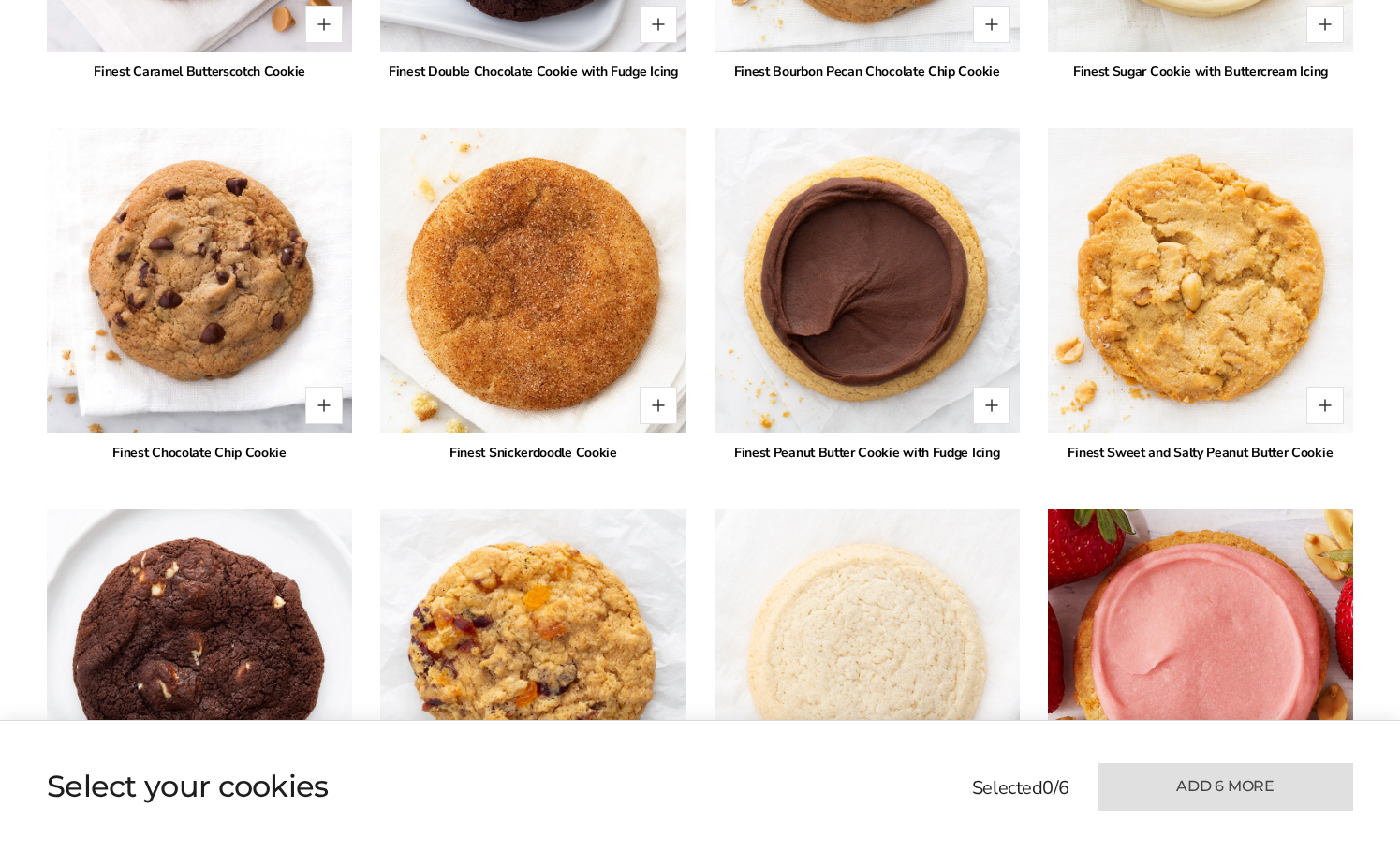
scroll to position [1872, 0]
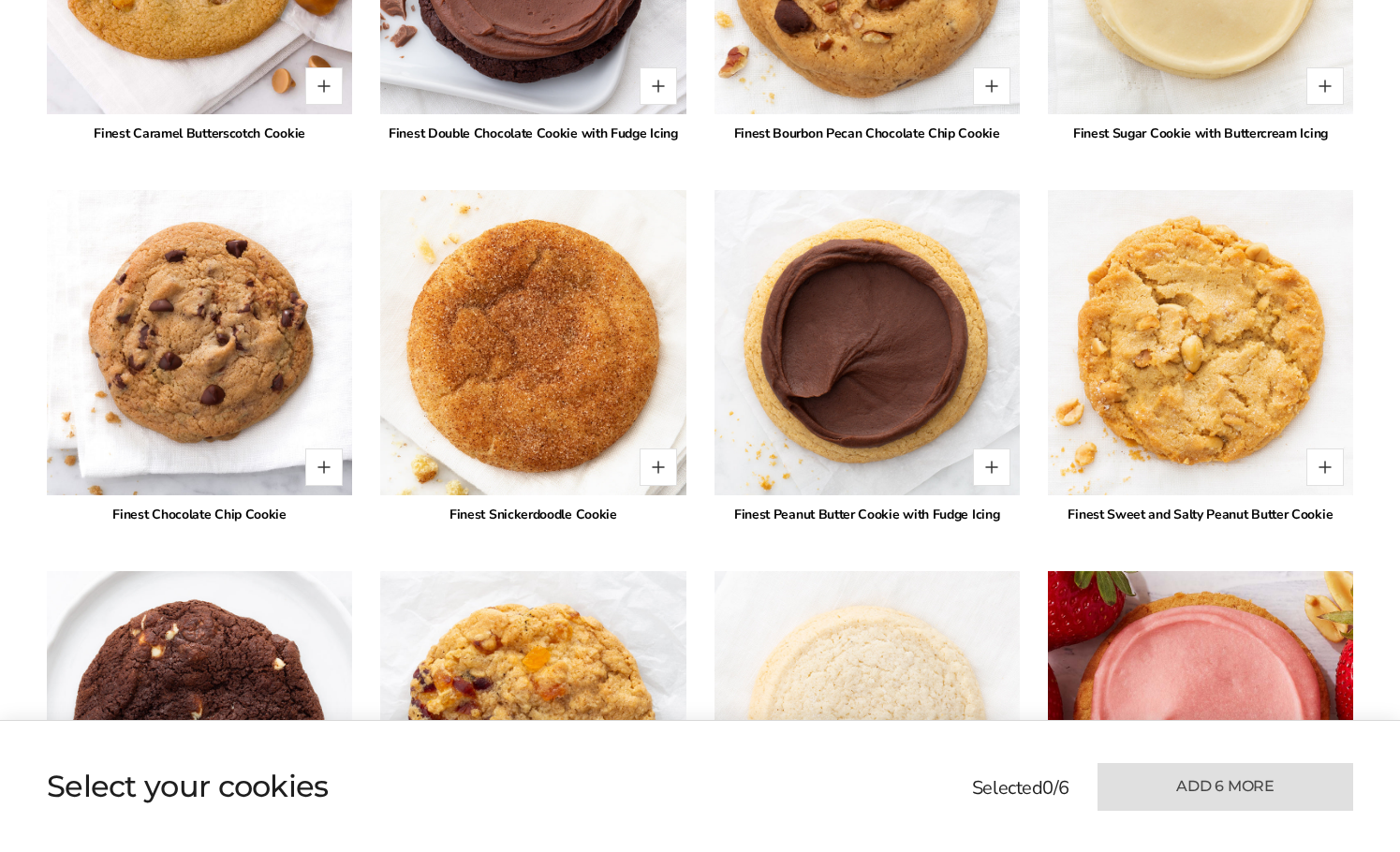
scroll to position [2715, 0]
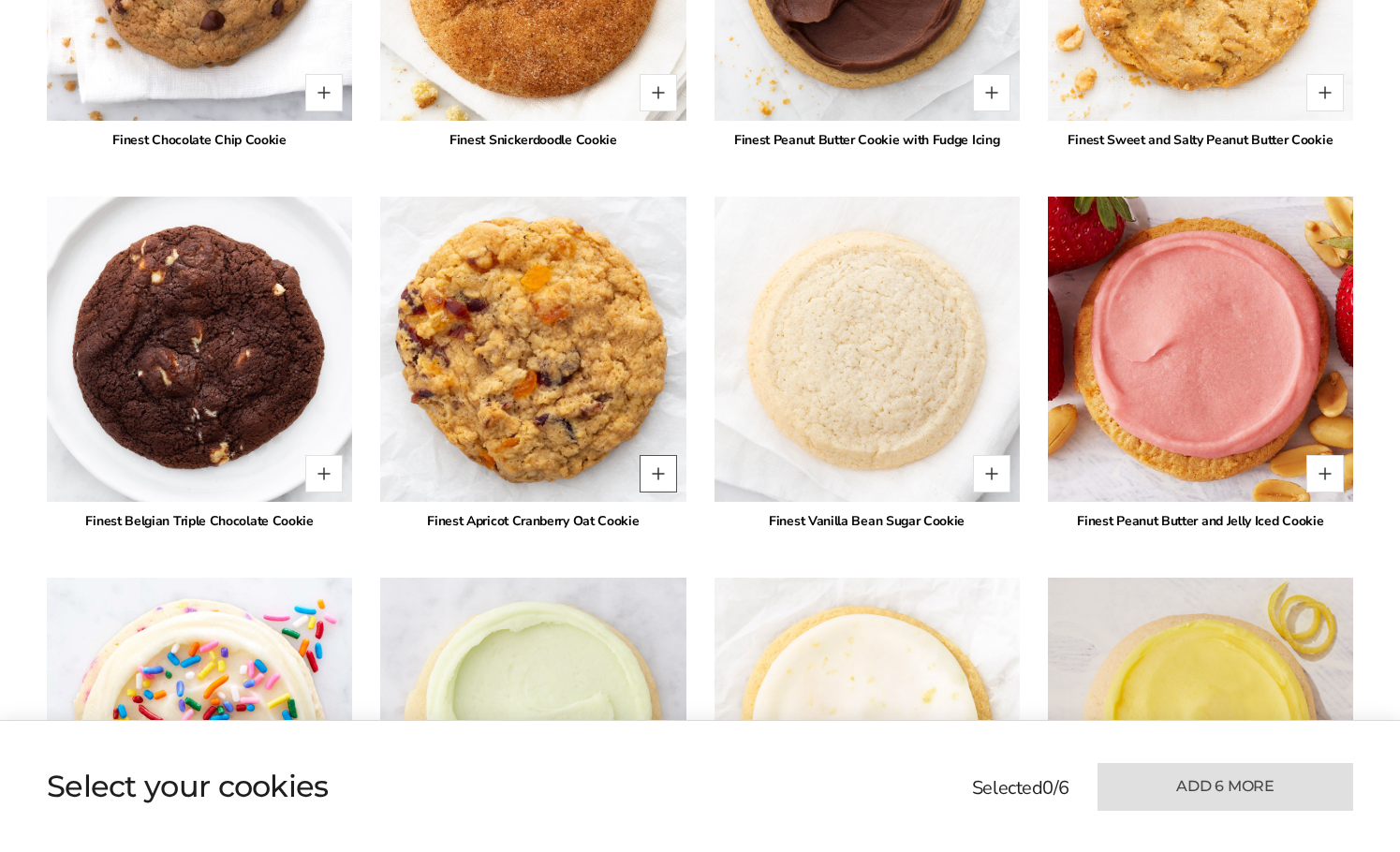
click at [658, 461] on button "Quantity button plus" at bounding box center [658, 474] width 38 height 38
type input "*"
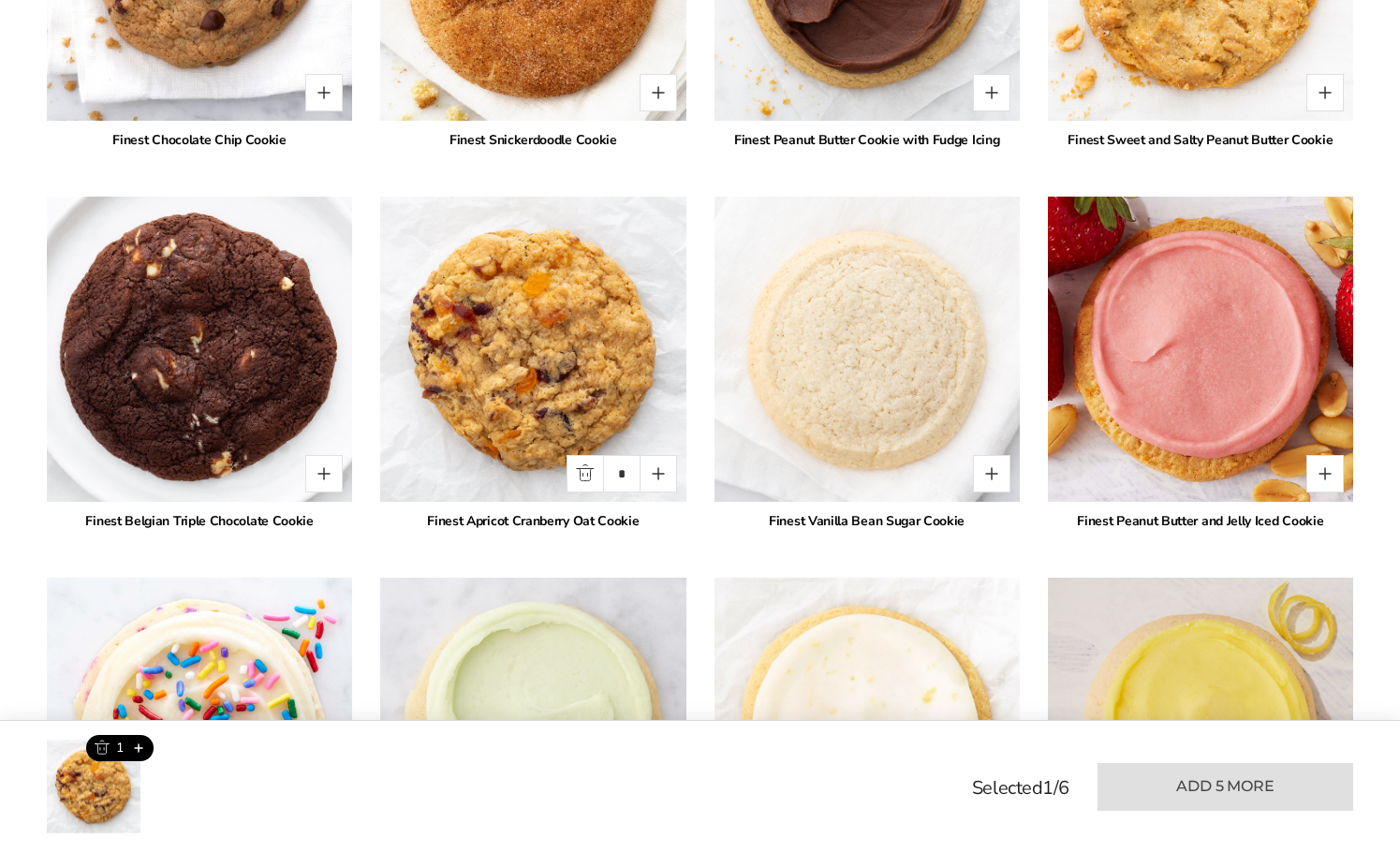
click at [301, 459] on div "*" at bounding box center [287, 474] width 111 height 38
click at [313, 455] on button "Quantity button plus" at bounding box center [325, 474] width 38 height 38
type input "*"
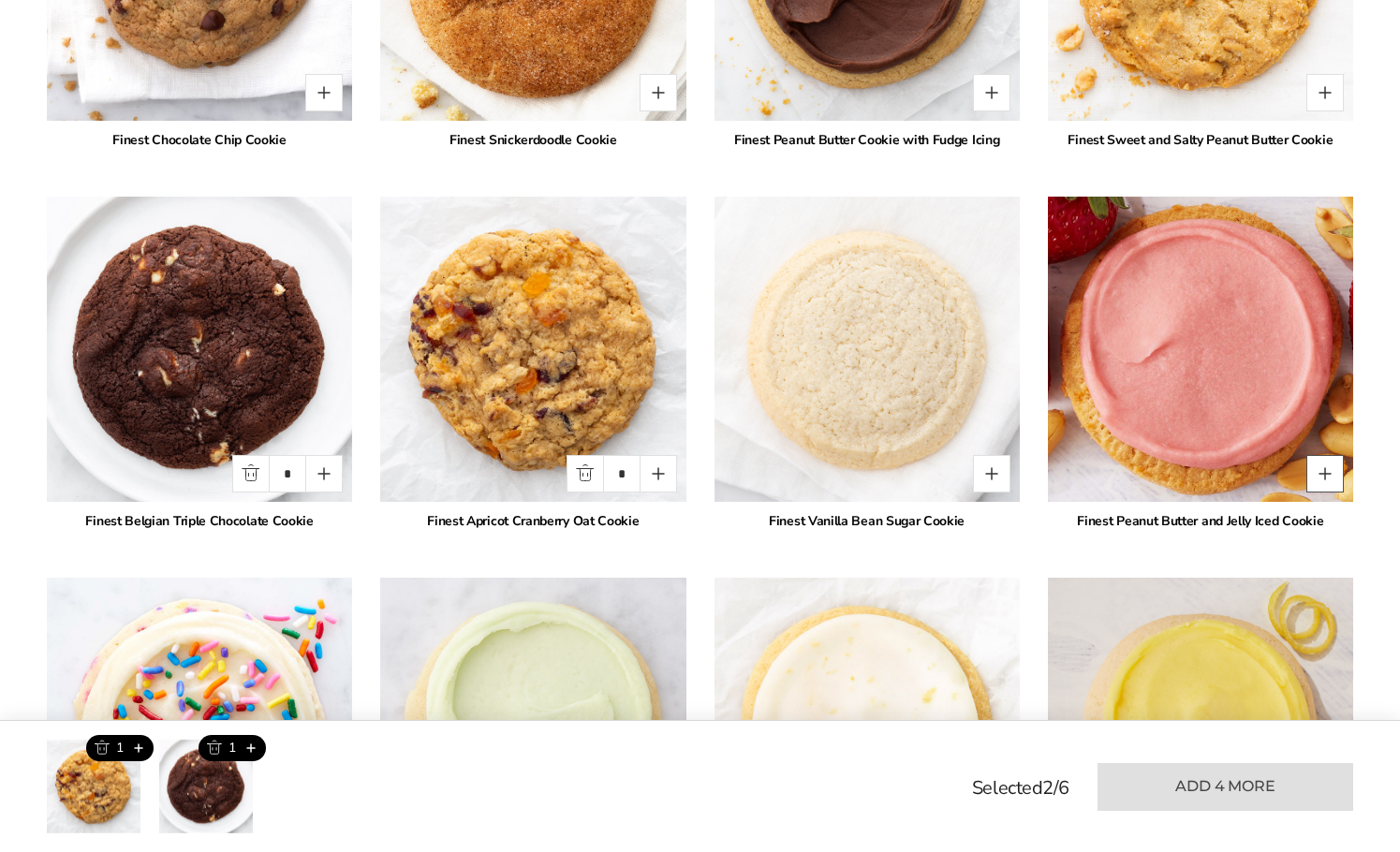
click at [1321, 455] on button "Quantity button plus" at bounding box center [1325, 474] width 38 height 38
type input "*"
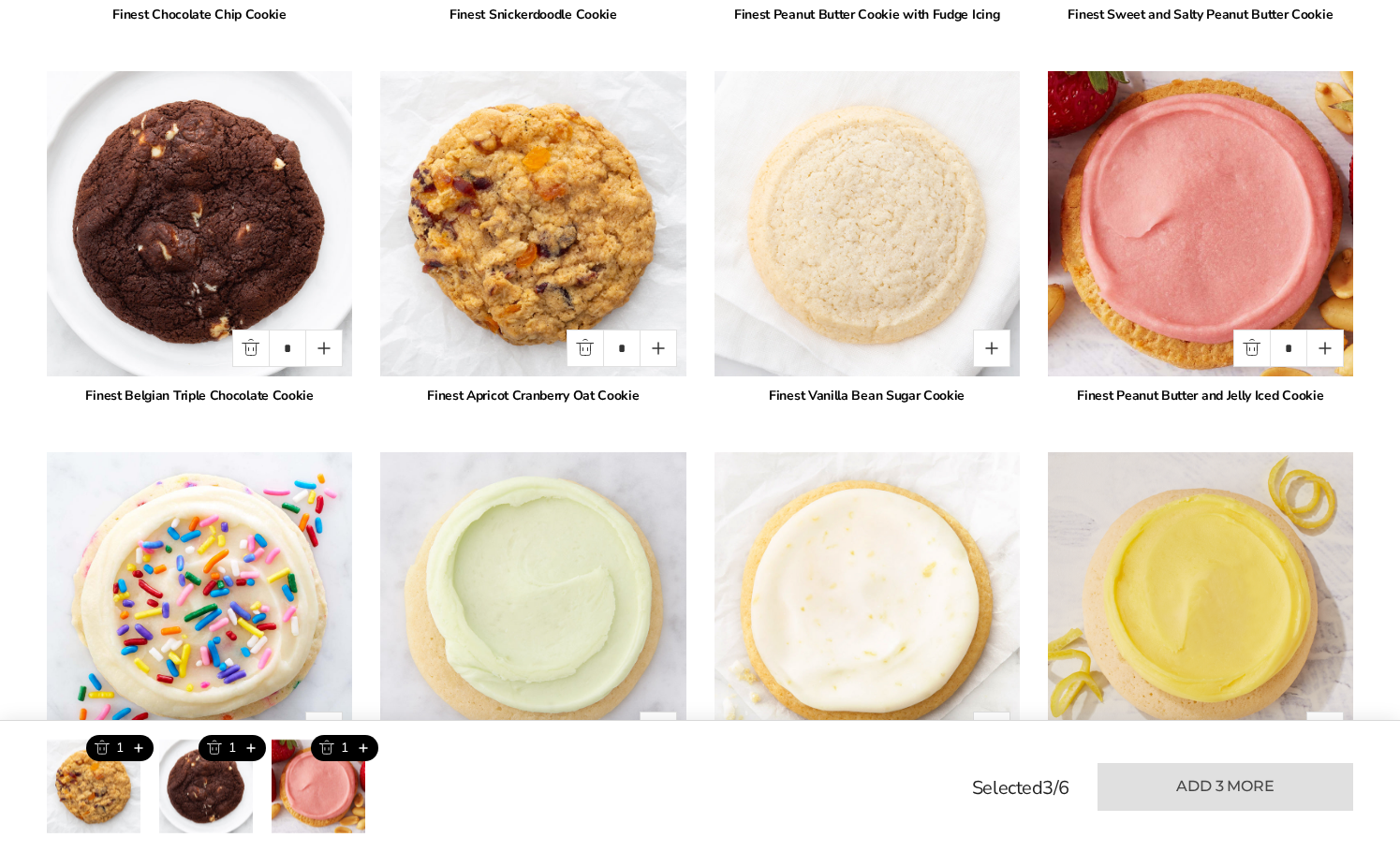
scroll to position [3089, 0]
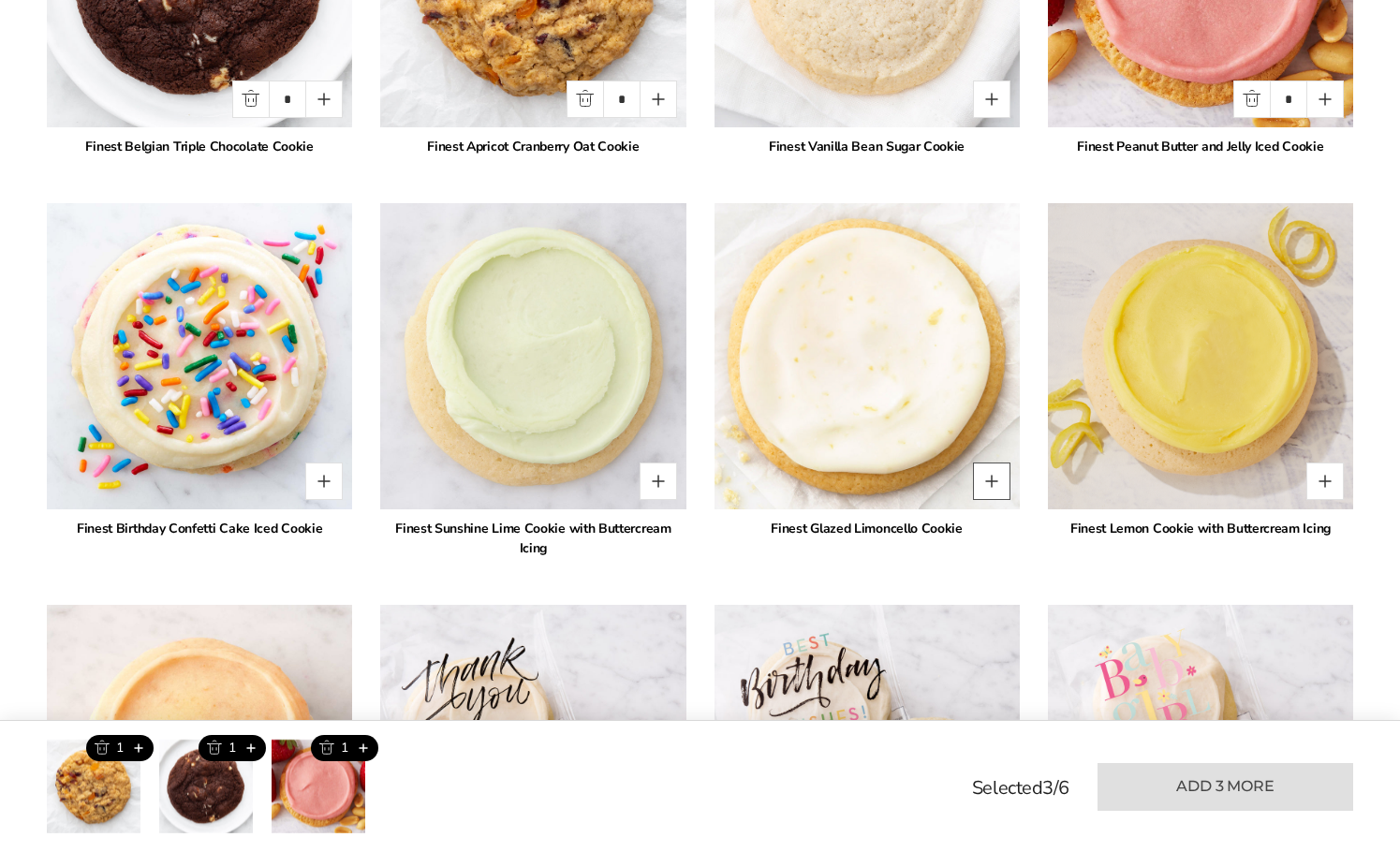
click at [1000, 463] on button "Quantity button plus" at bounding box center [992, 482] width 38 height 38
type input "*"
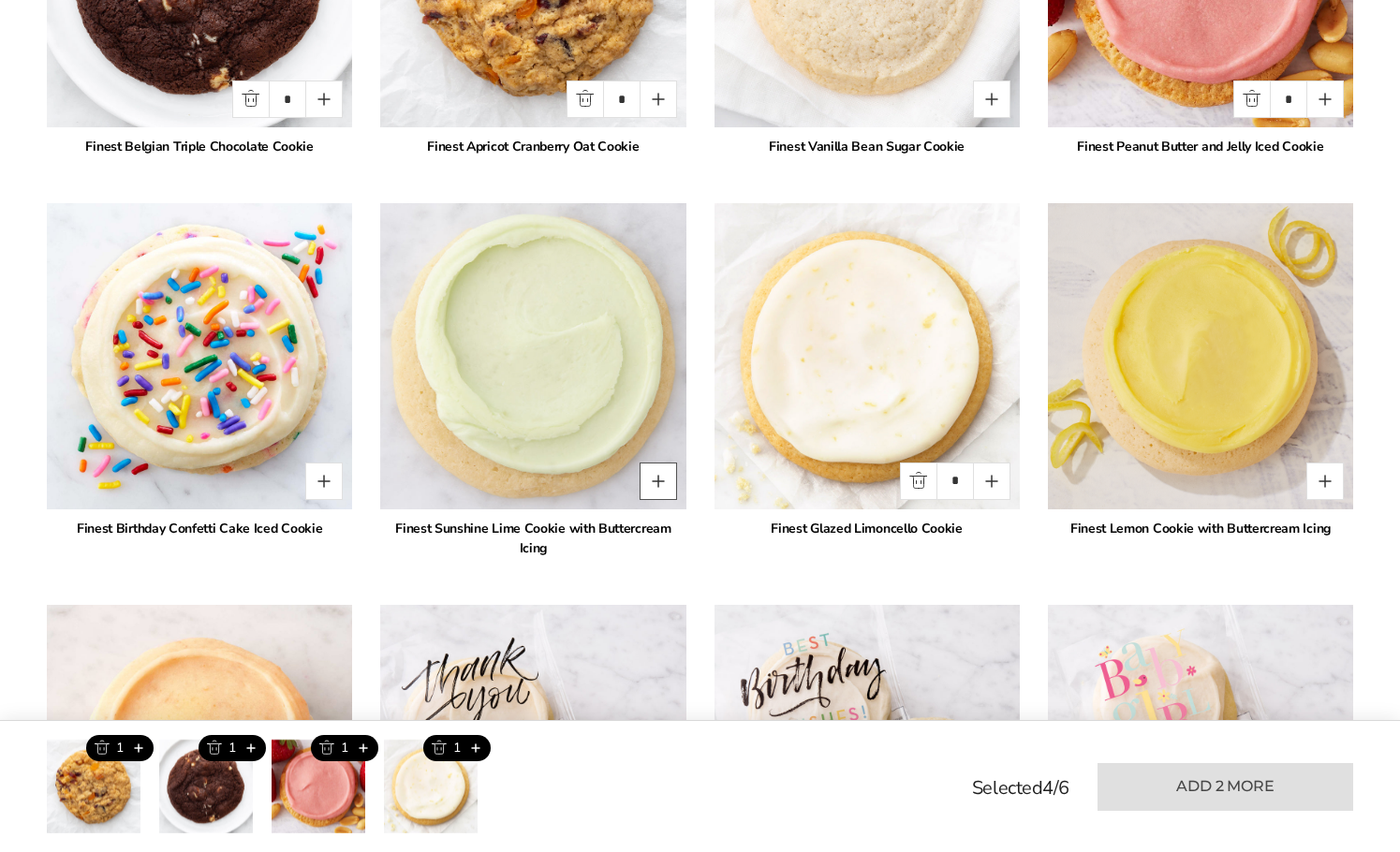
click at [657, 463] on button "Quantity button plus" at bounding box center [658, 482] width 38 height 38
type input "*"
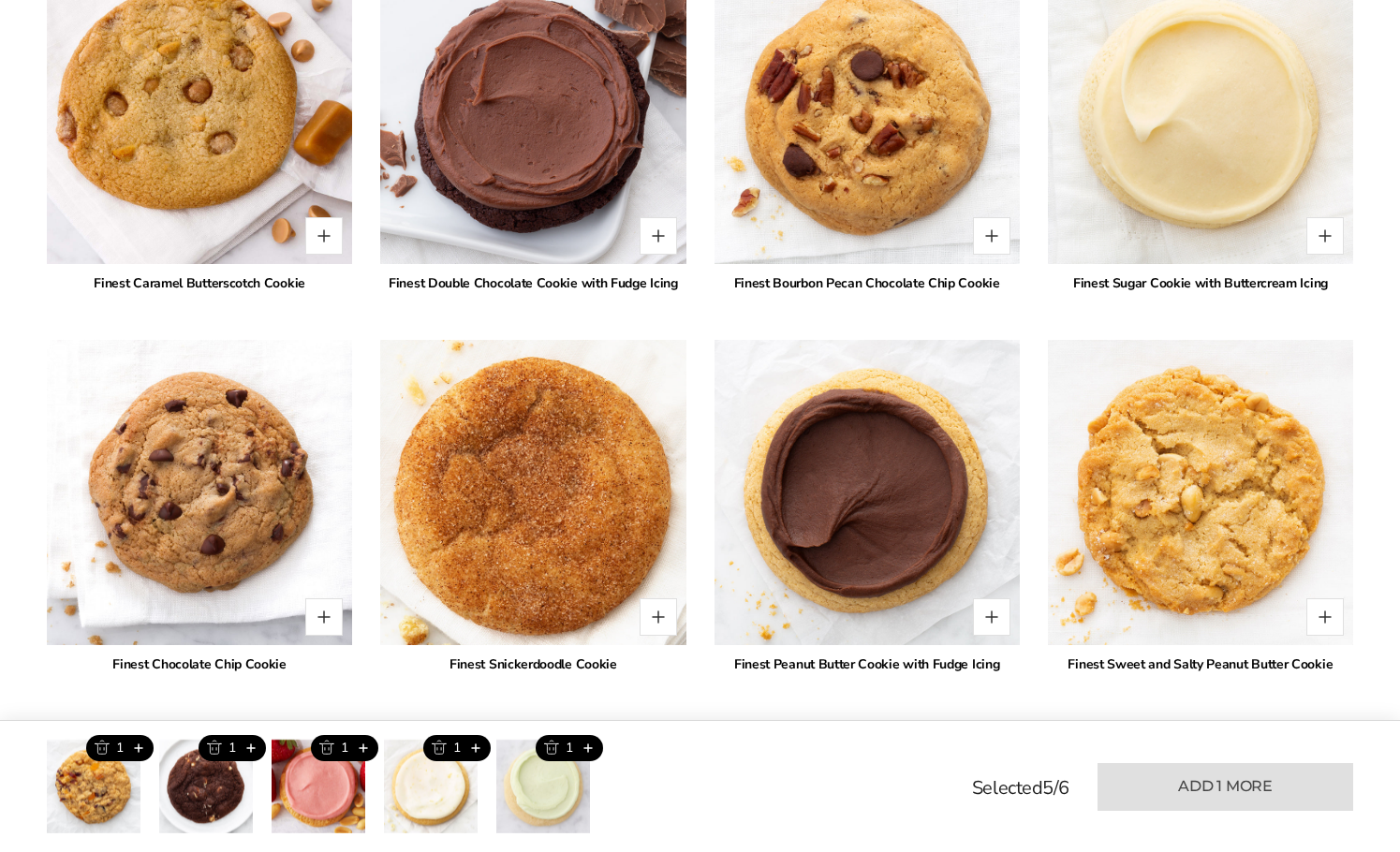
scroll to position [2154, 0]
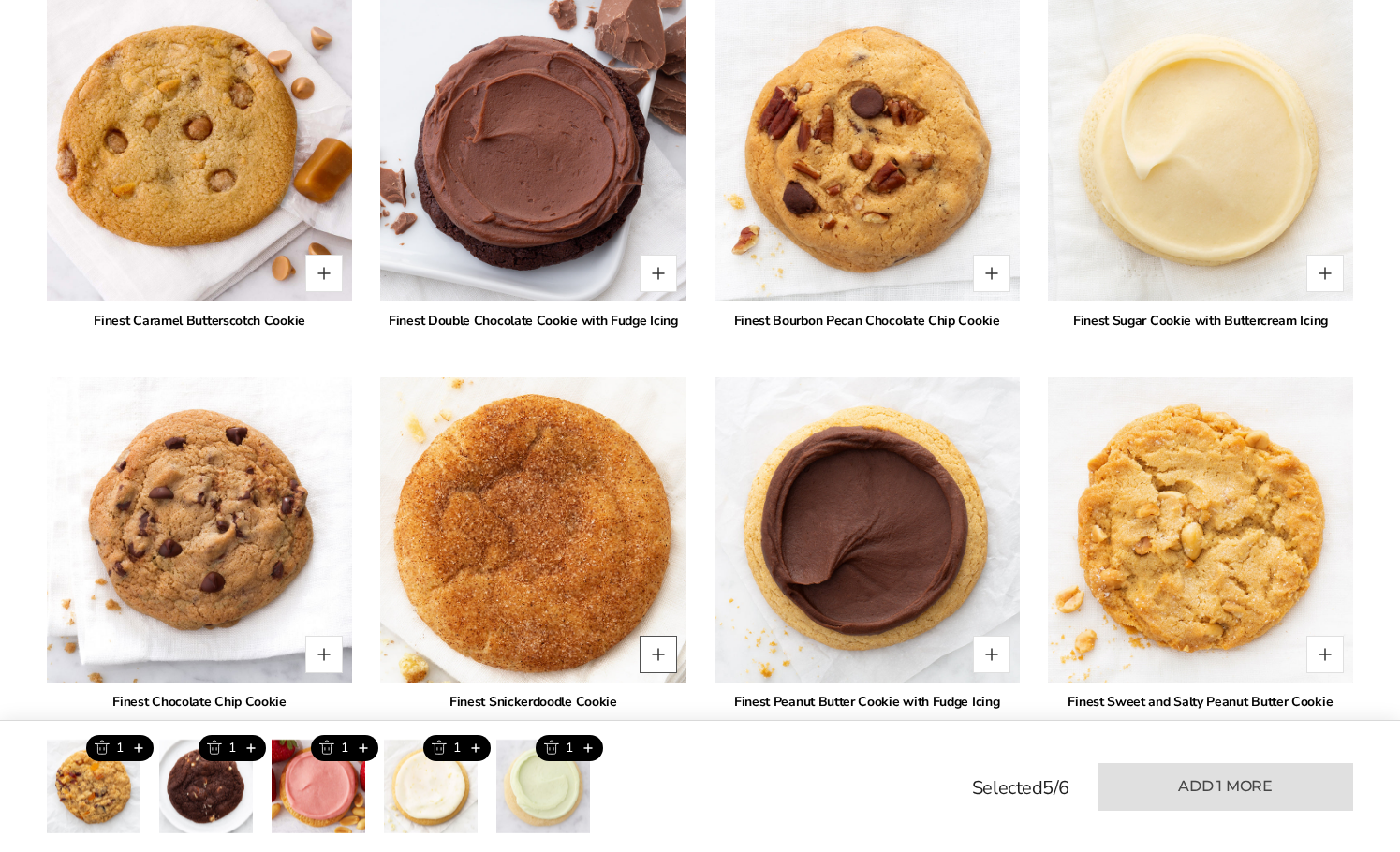
click at [668, 636] on button "Quantity button plus" at bounding box center [658, 655] width 38 height 38
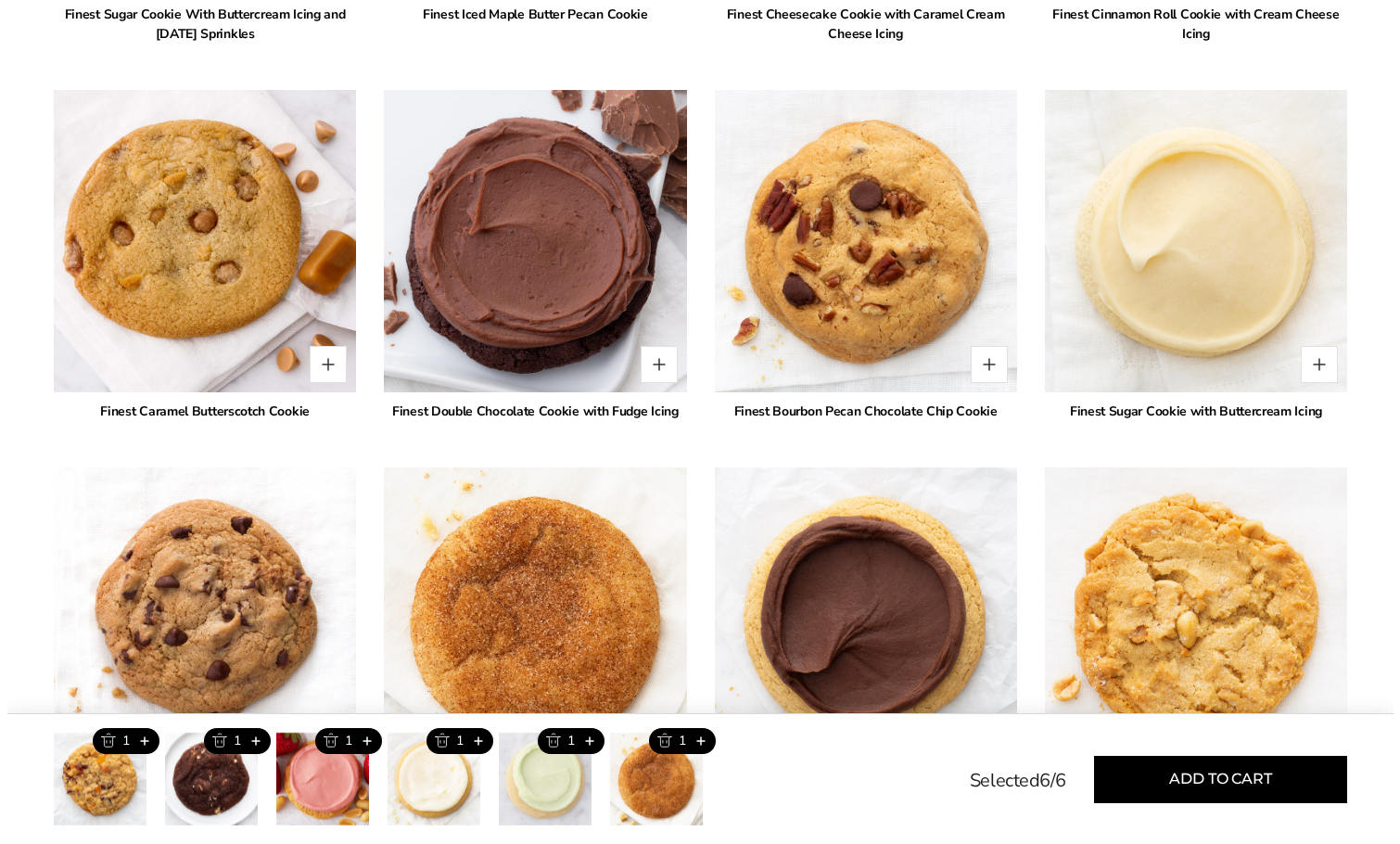
scroll to position [2041, 0]
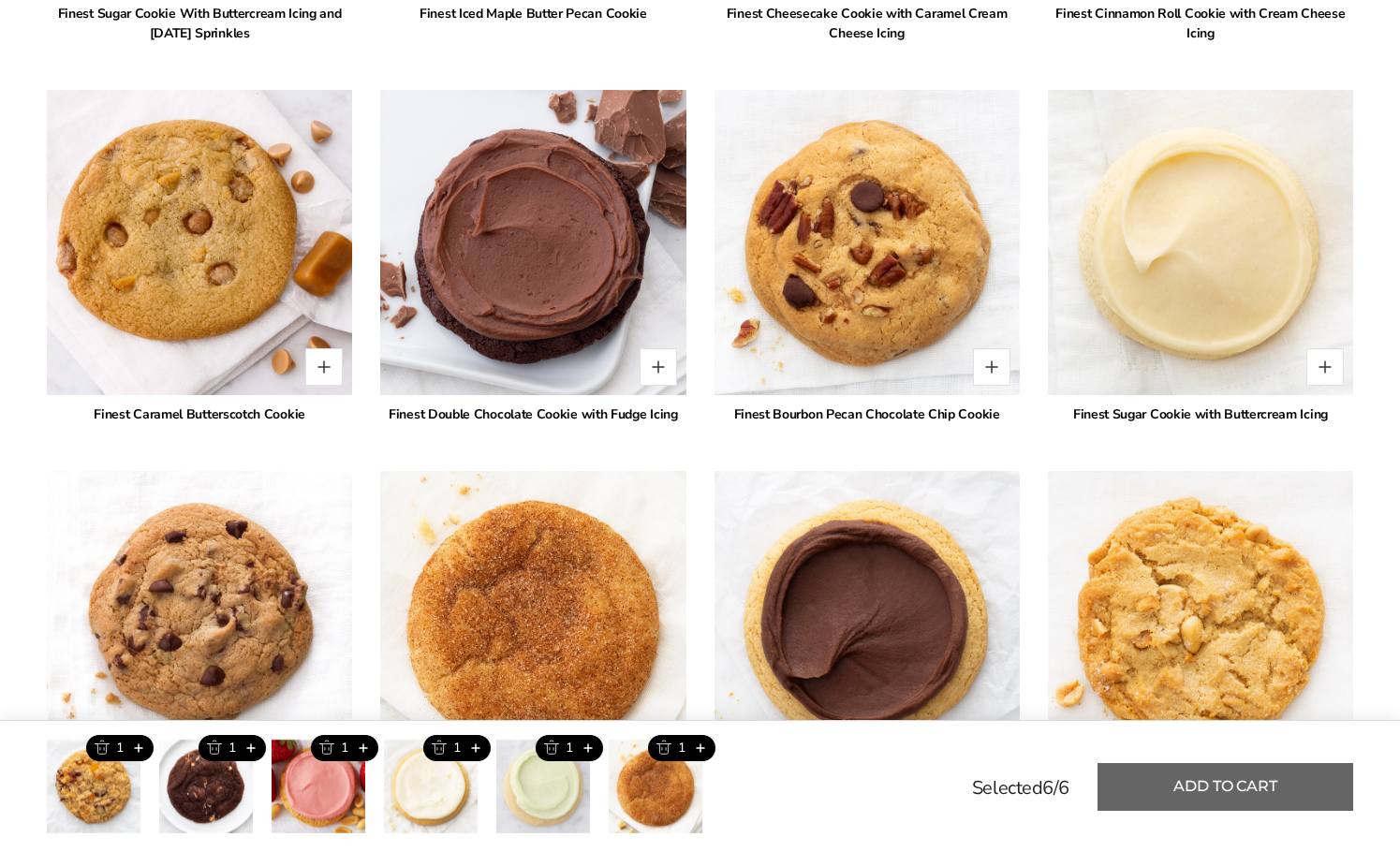
click at [1162, 805] on button "Add to cart" at bounding box center [1225, 787] width 256 height 48
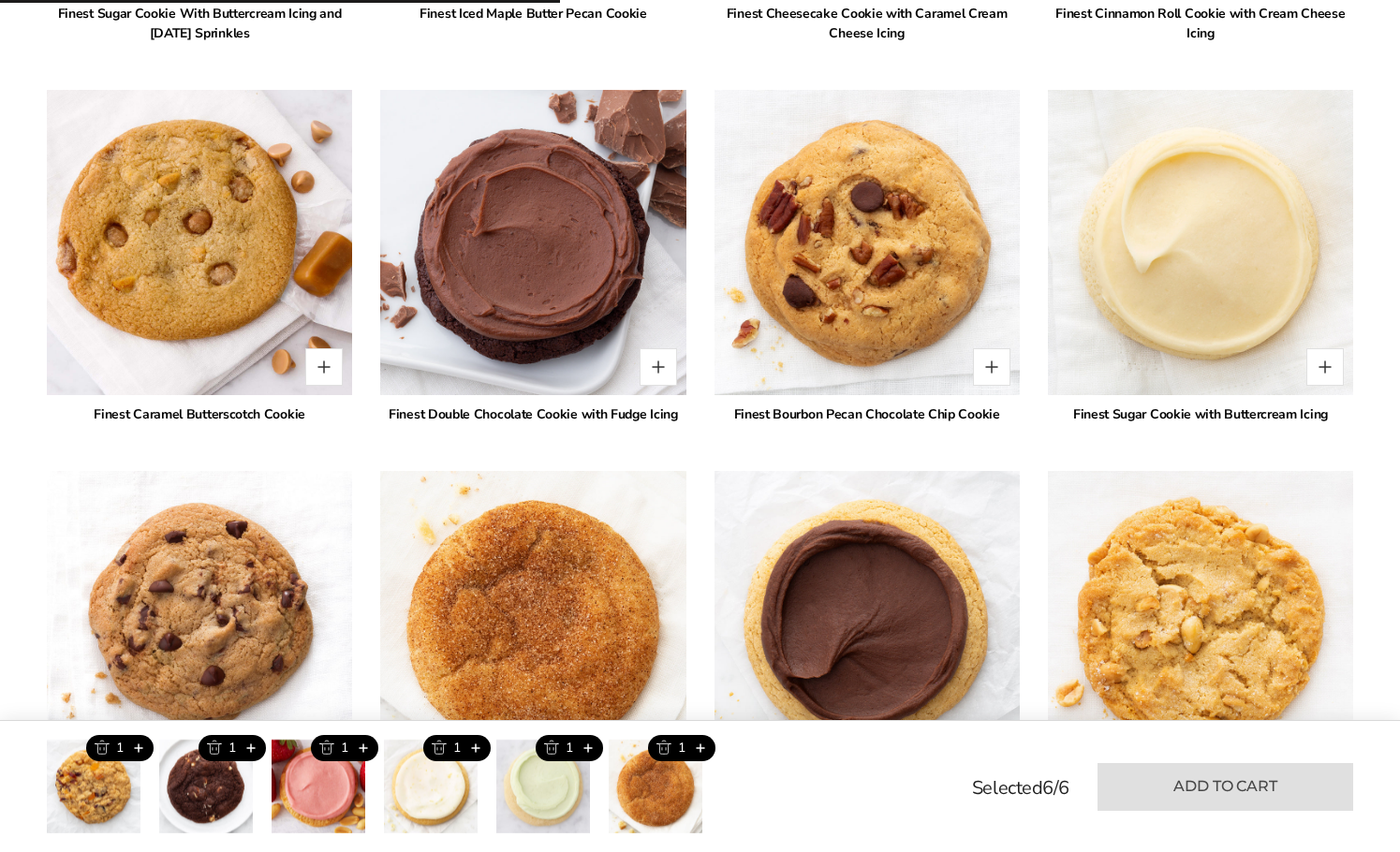
type input "*"
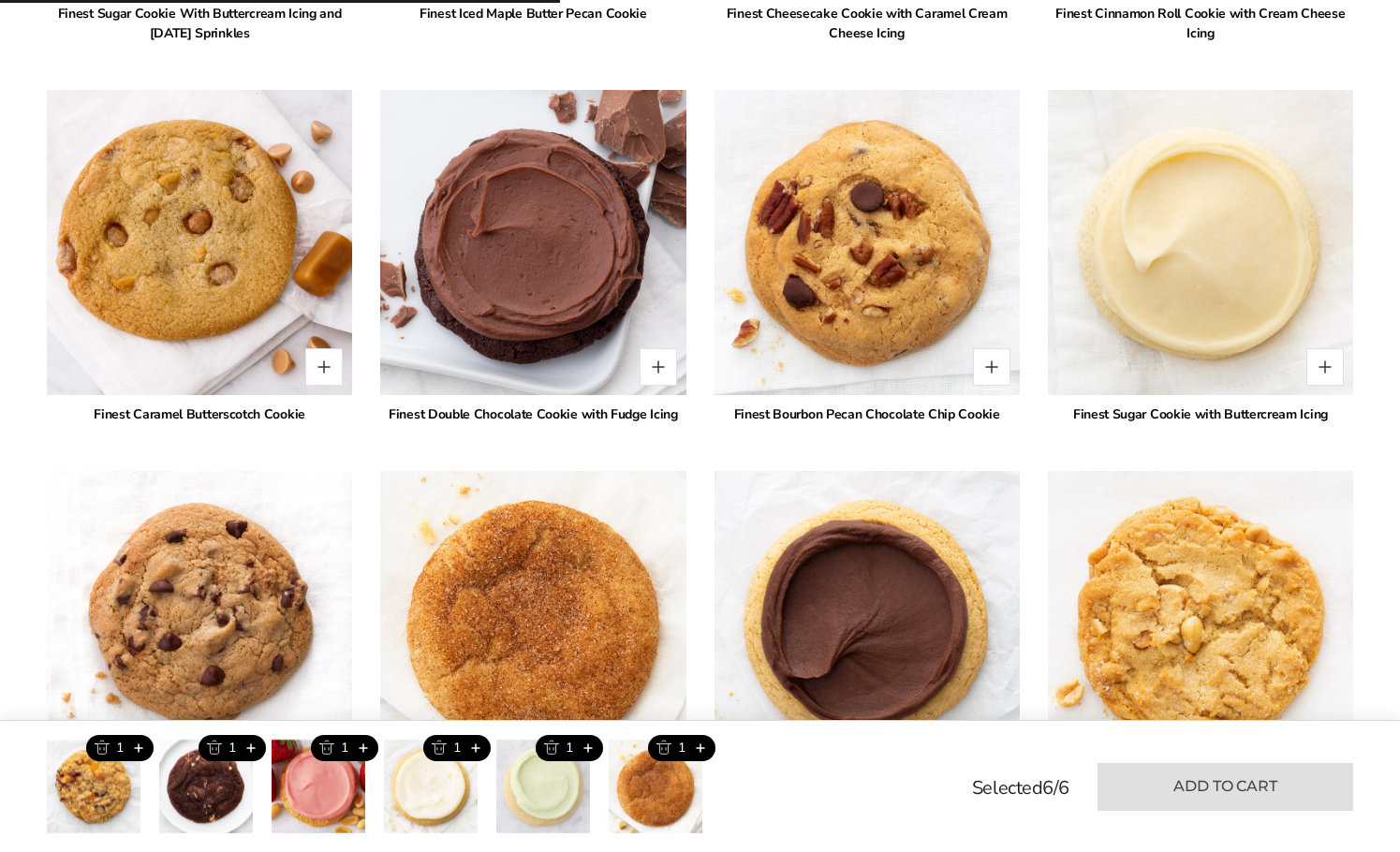
type input "*"
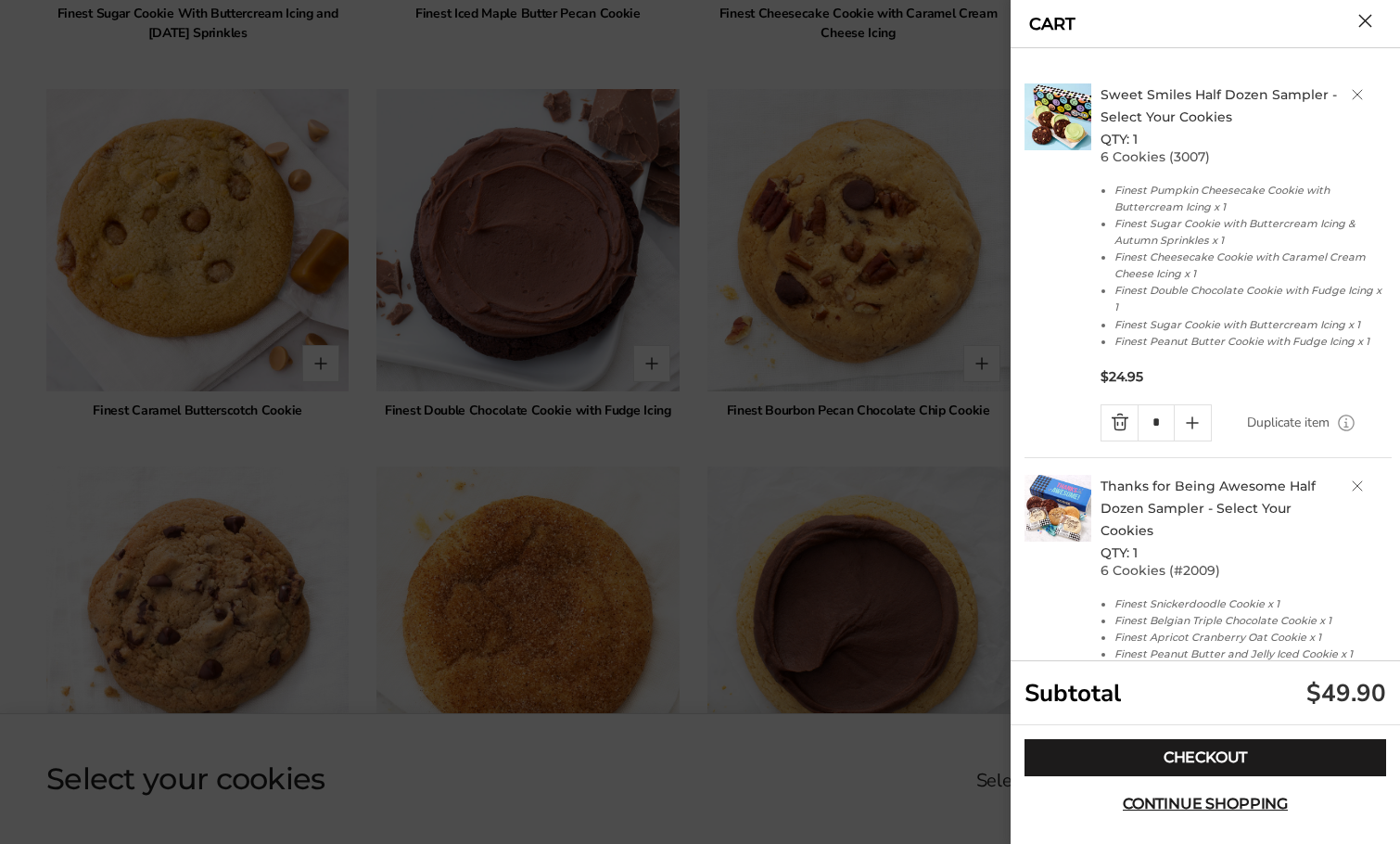
scroll to position [178, 0]
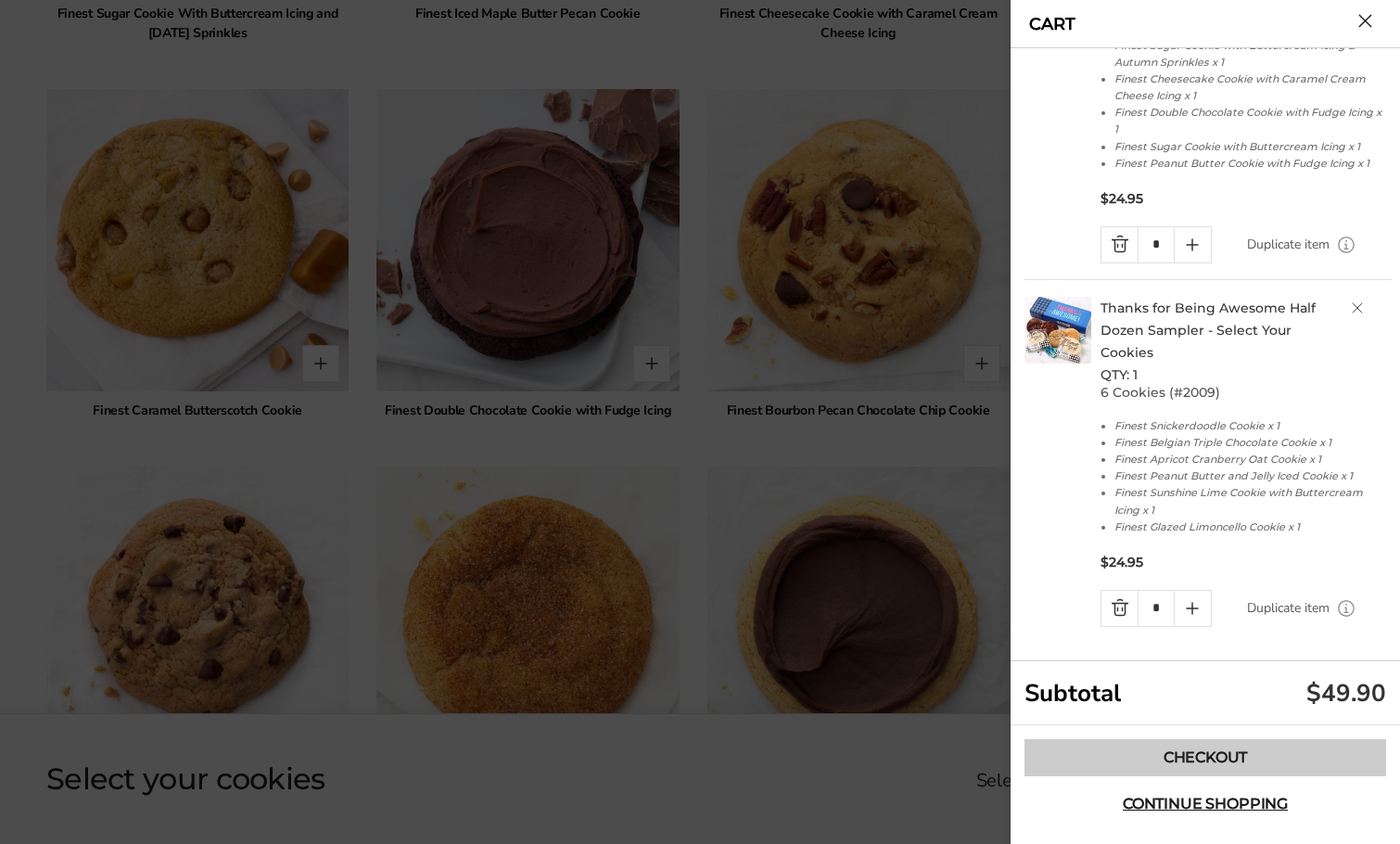
click at [1232, 756] on link "Checkout" at bounding box center [1205, 758] width 362 height 37
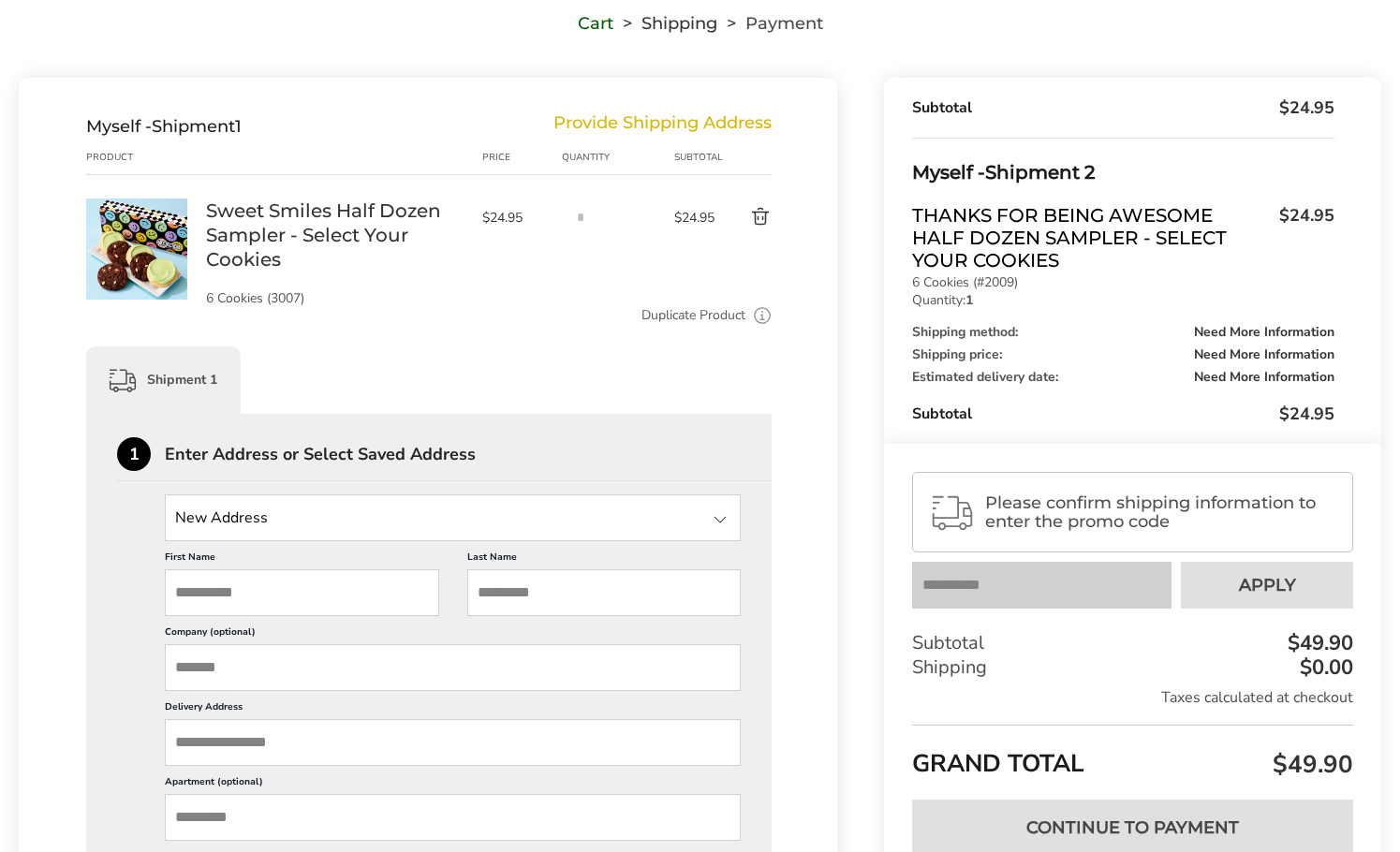
scroll to position [374, 0]
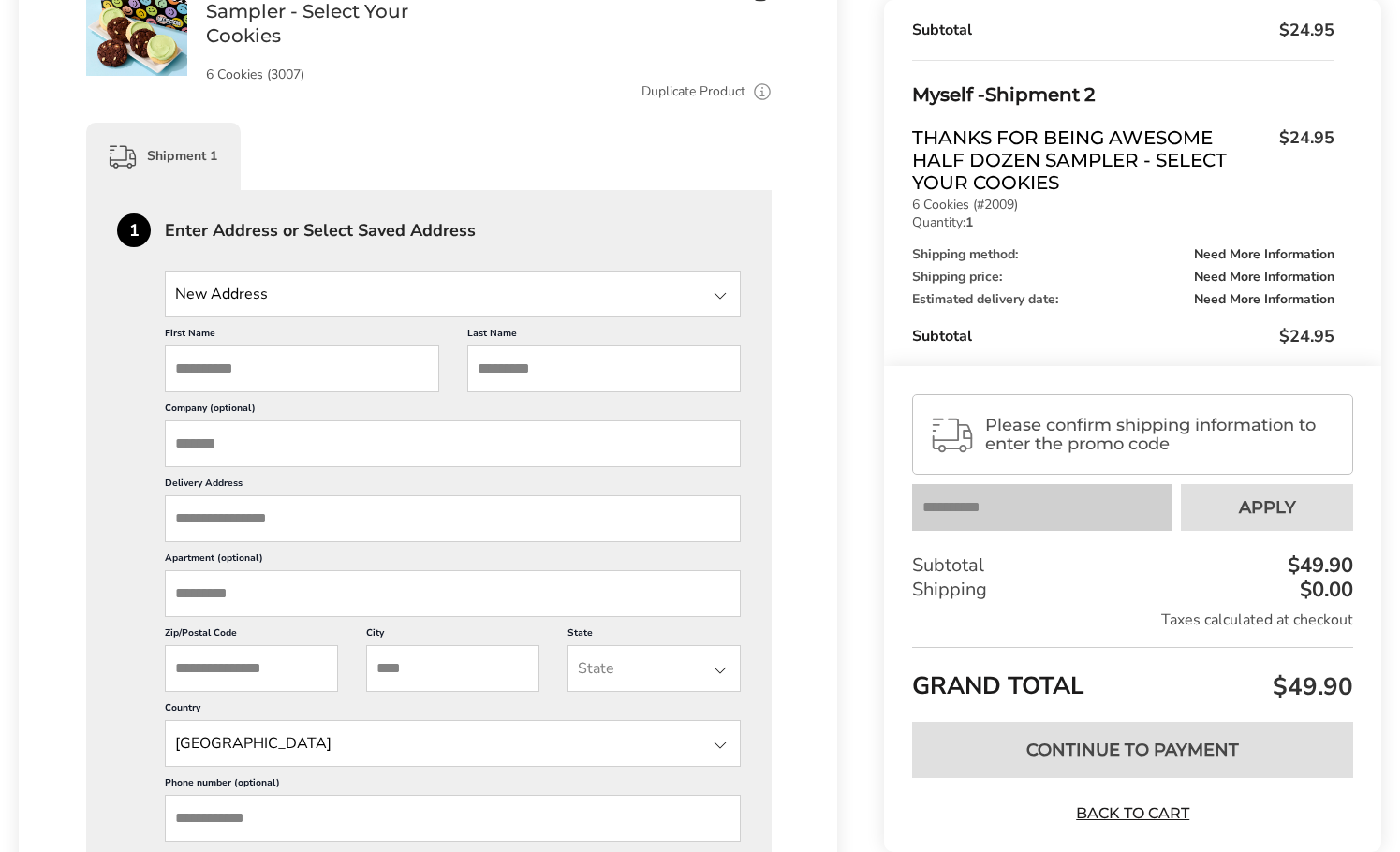
click at [277, 360] on input "First Name" at bounding box center [303, 368] width 275 height 47
type input "*******"
type input "**********"
type input "*******"
click at [340, 442] on input "Company (optional)" at bounding box center [453, 443] width 577 height 47
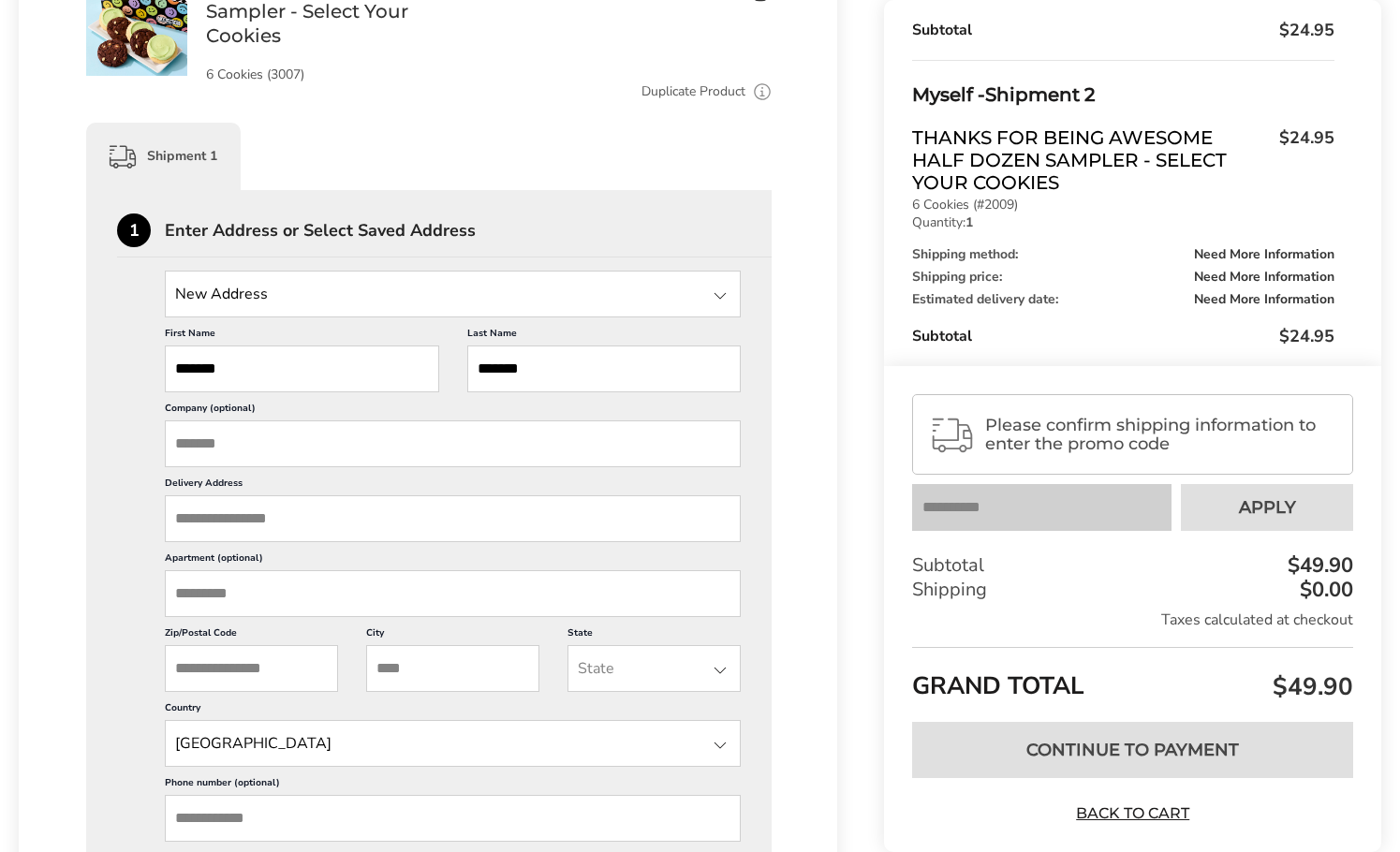
type input "**********"
click at [336, 522] on input "Delivery Address" at bounding box center [453, 519] width 577 height 47
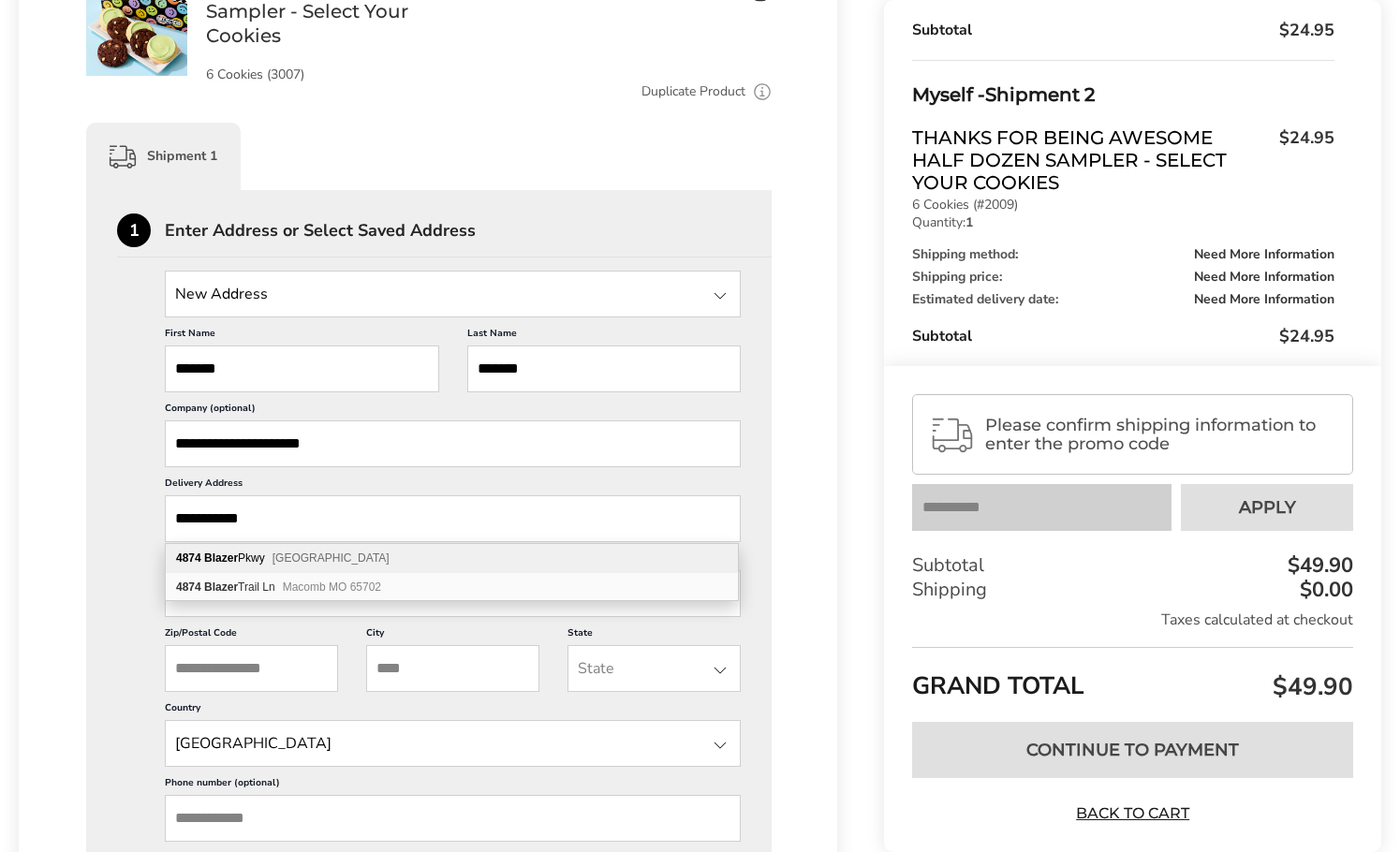
click at [248, 548] on div "4874 Blazer Pkwy Dublin OH 43017" at bounding box center [452, 558] width 573 height 29
type input "**********"
type input "******"
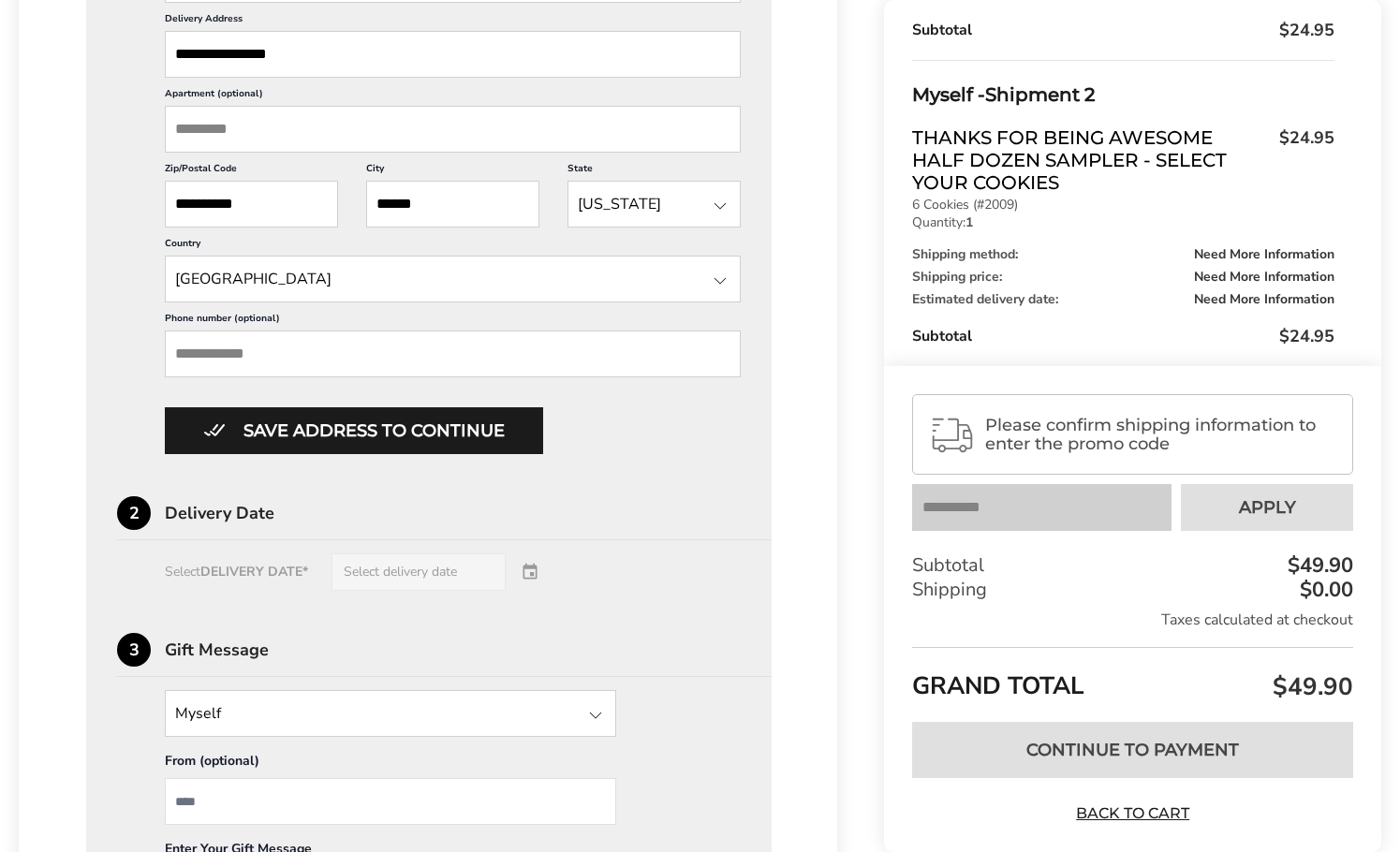
scroll to position [843, 0]
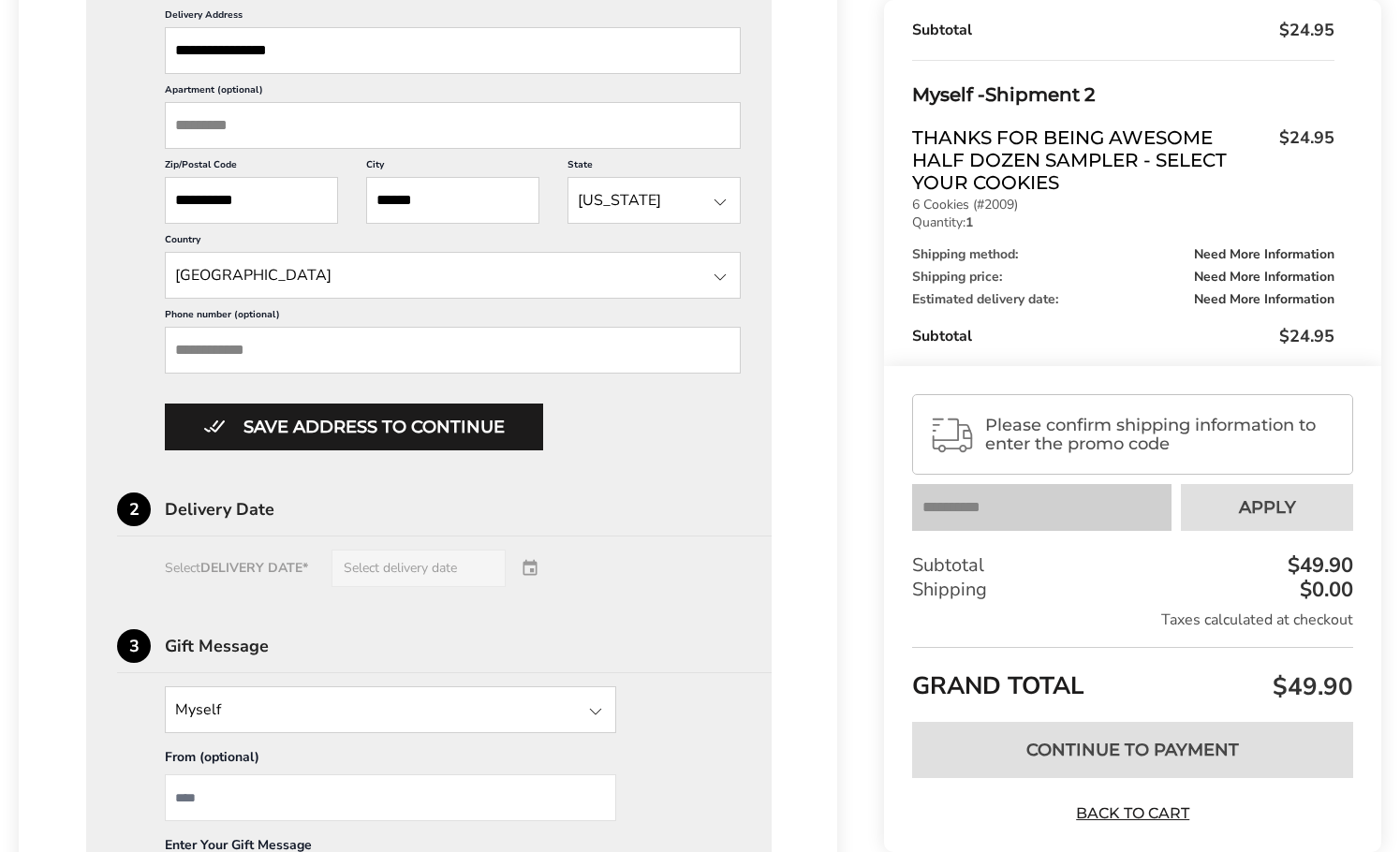
click at [262, 318] on label "Phone number (optional)" at bounding box center [453, 317] width 577 height 19
click at [262, 326] on input "Phone number (optional)" at bounding box center [453, 349] width 577 height 47
type input "**********"
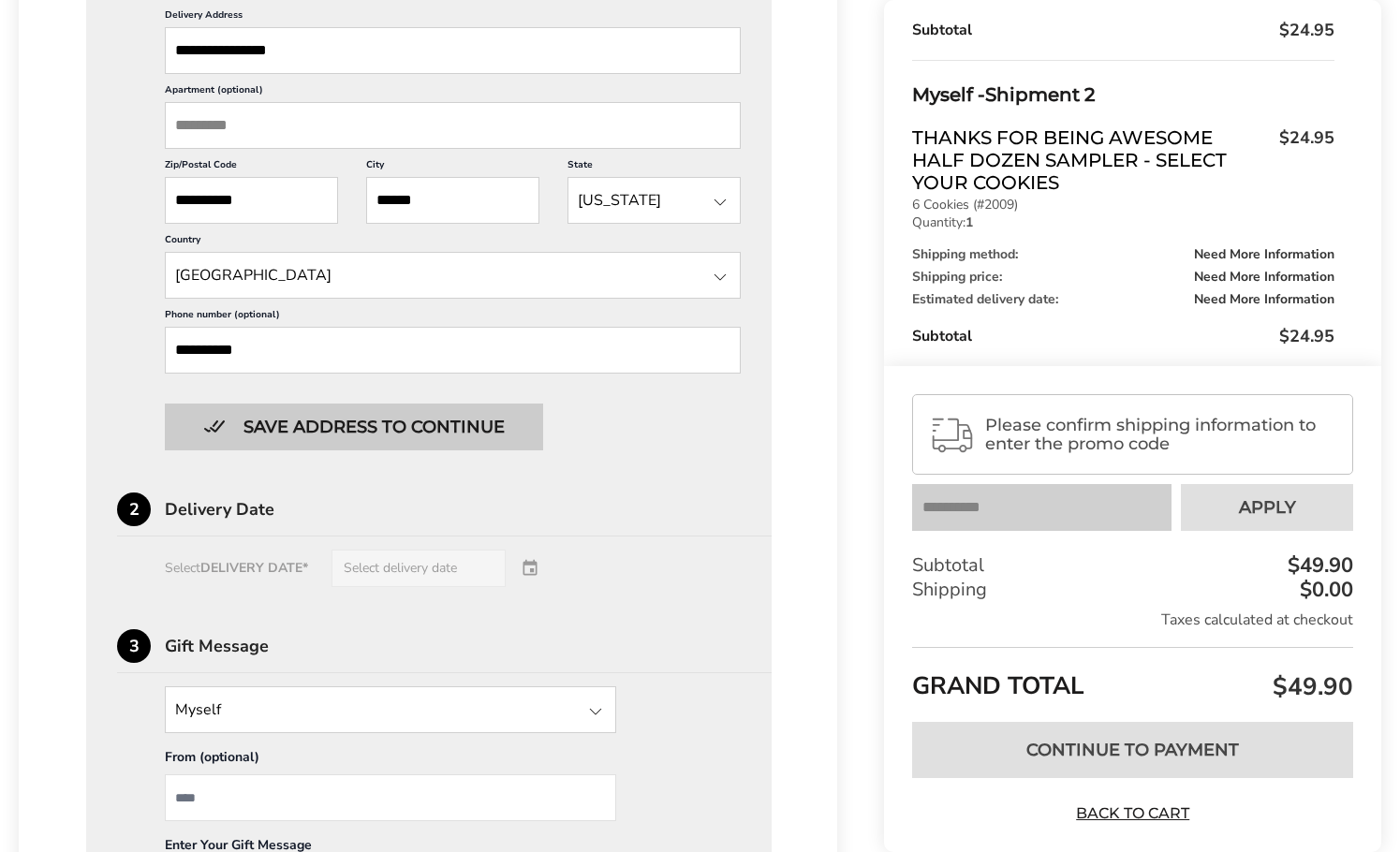
drag, startPoint x: 582, startPoint y: 427, endPoint x: 500, endPoint y: 439, distance: 82.9
click at [582, 427] on div "Save address to continue" at bounding box center [453, 426] width 577 height 47
click at [462, 445] on button "Save address to continue" at bounding box center [354, 426] width 378 height 47
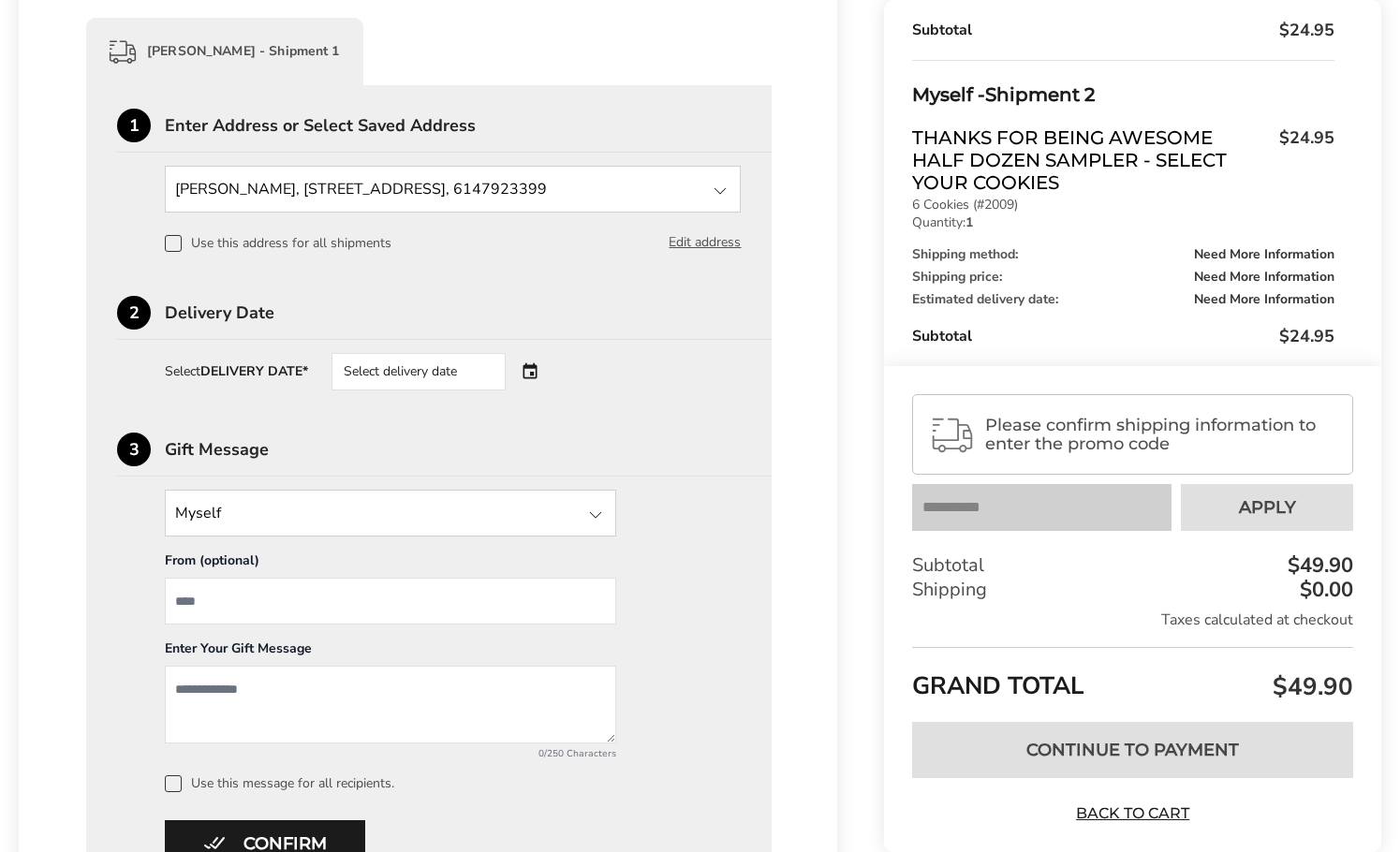
scroll to position [468, 0]
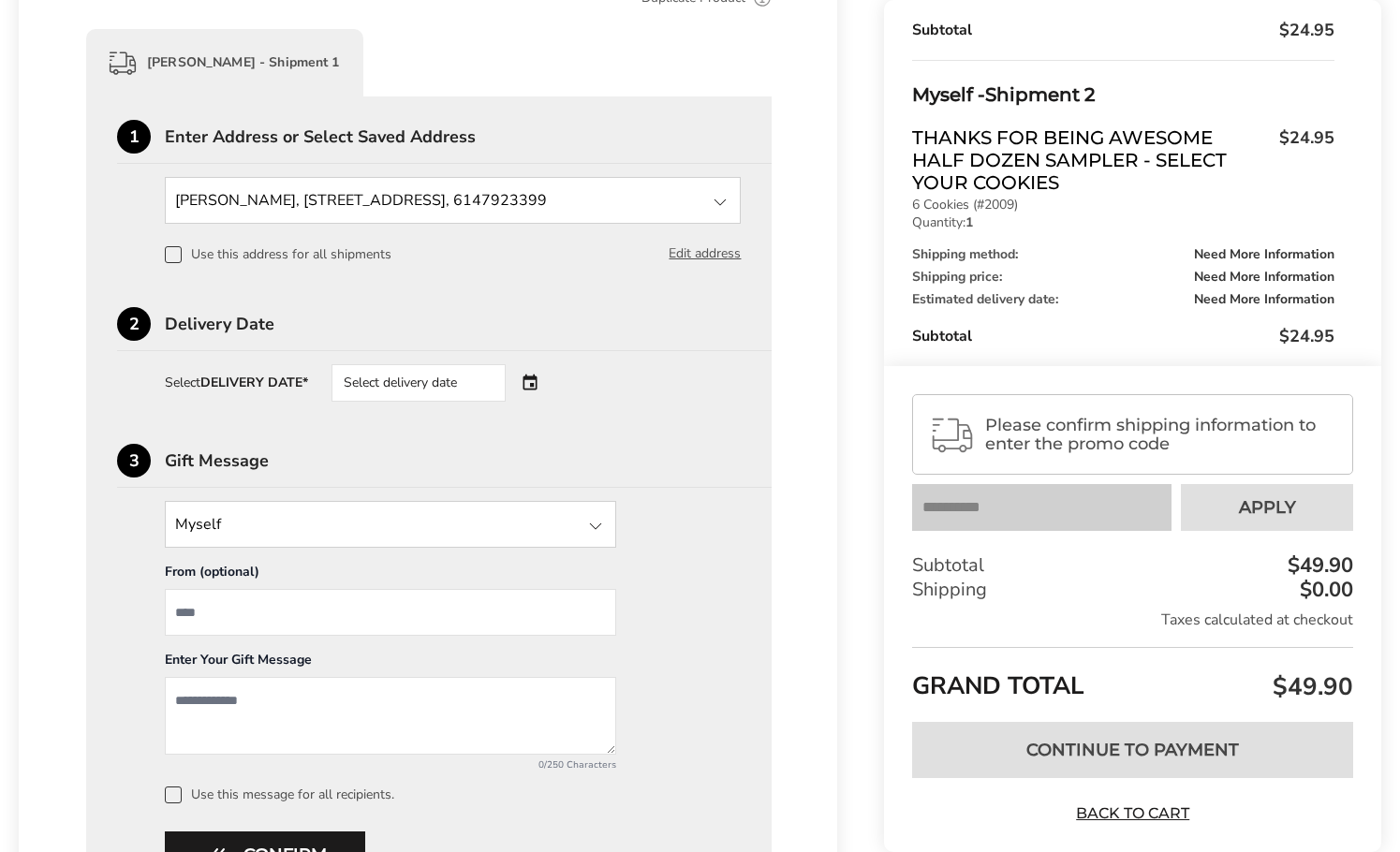
click at [421, 371] on div "Select delivery date" at bounding box center [418, 383] width 174 height 38
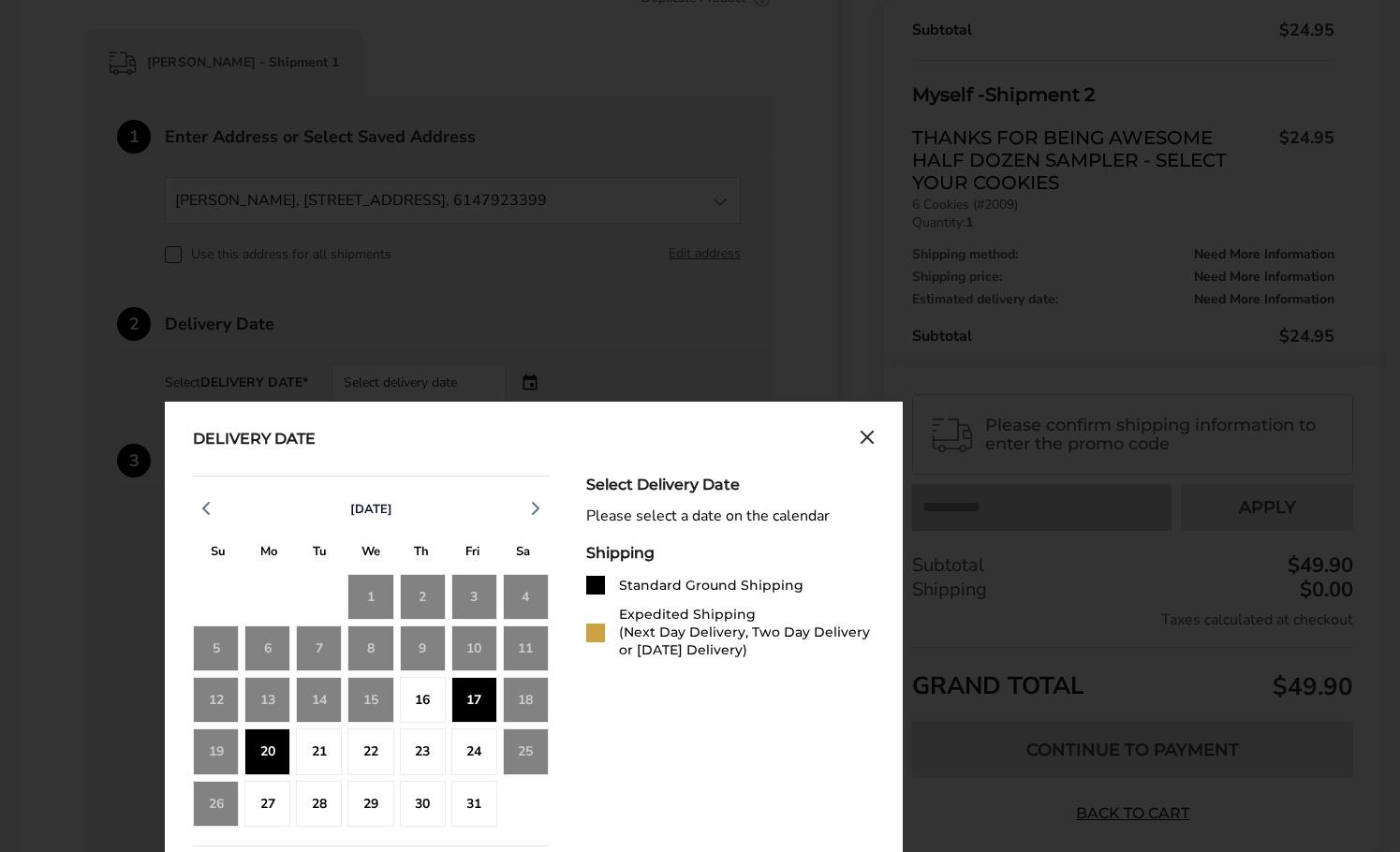
click at [266, 752] on div "20" at bounding box center [268, 751] width 46 height 46
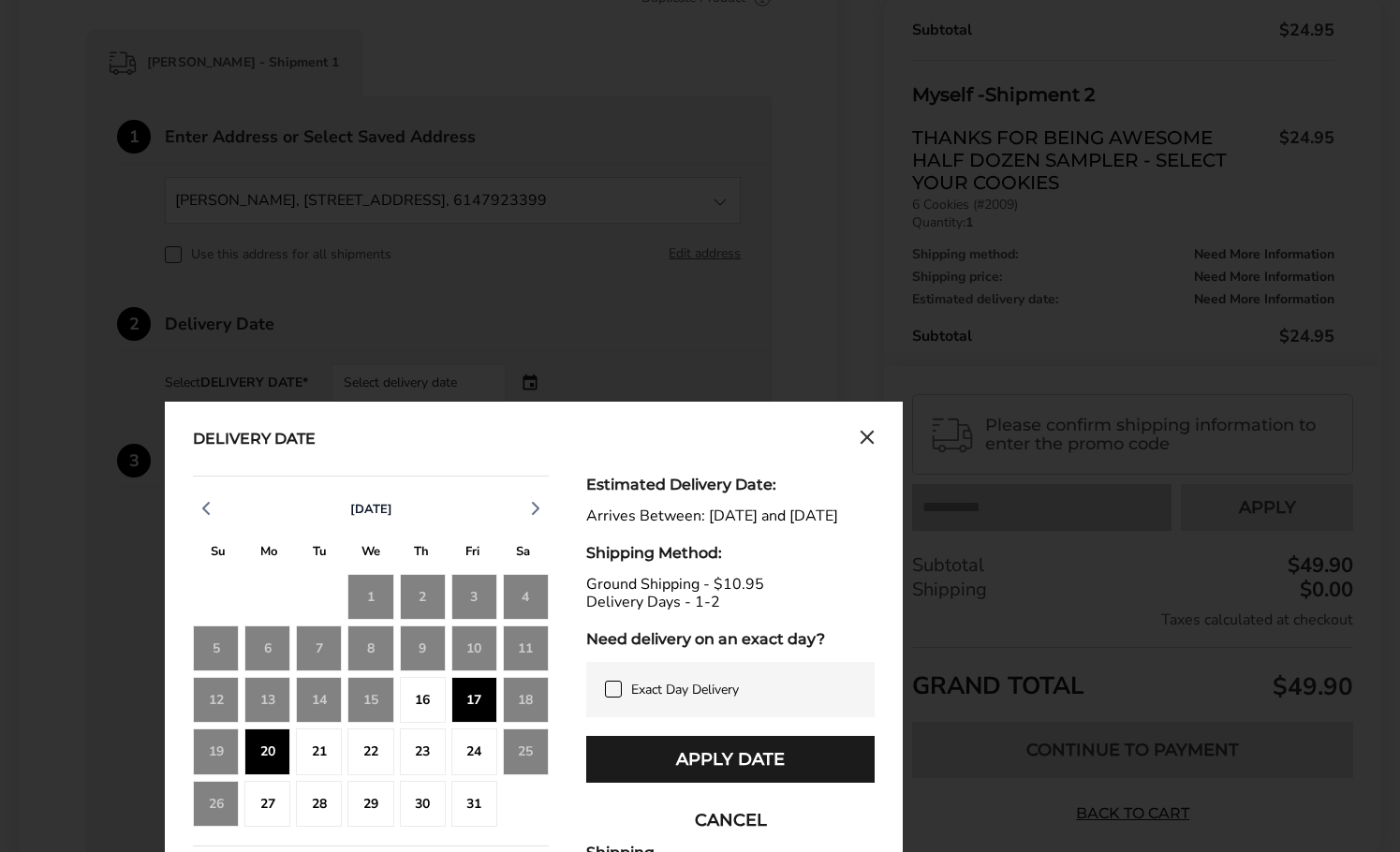
click at [864, 434] on icon "Close calendar" at bounding box center [866, 437] width 11 height 11
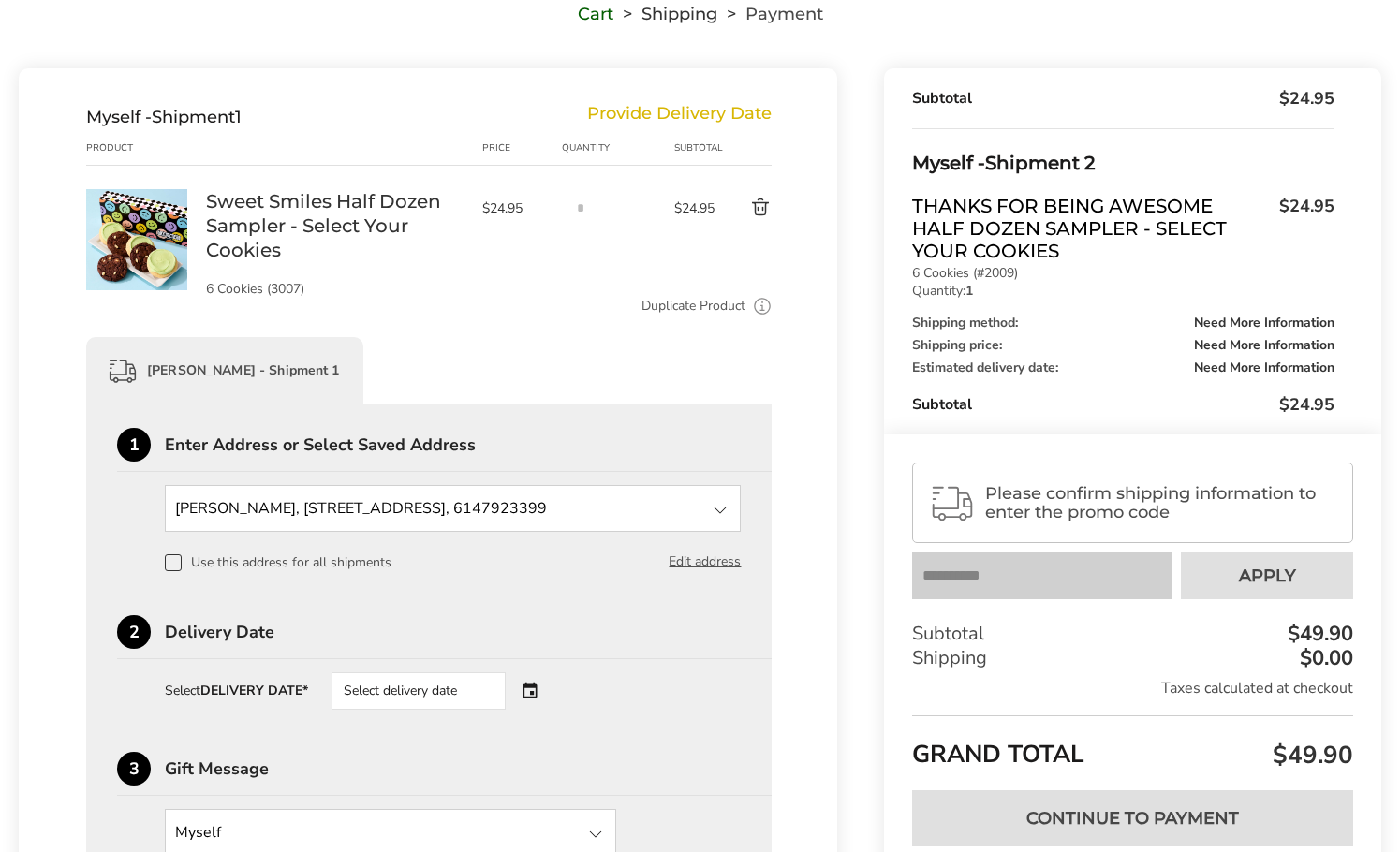
scroll to position [0, 0]
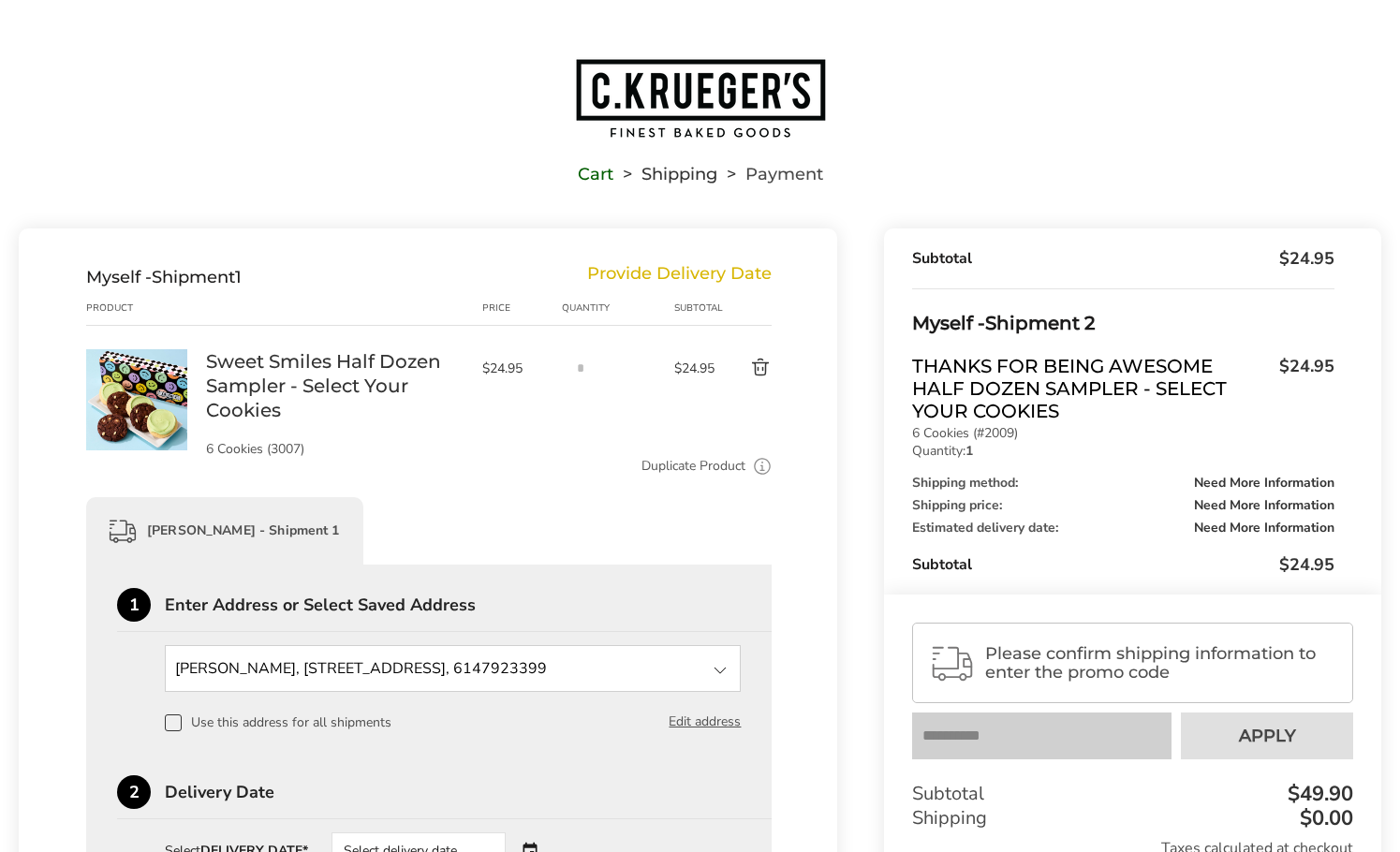
click at [600, 124] on img "Go to home page" at bounding box center [701, 98] width 253 height 83
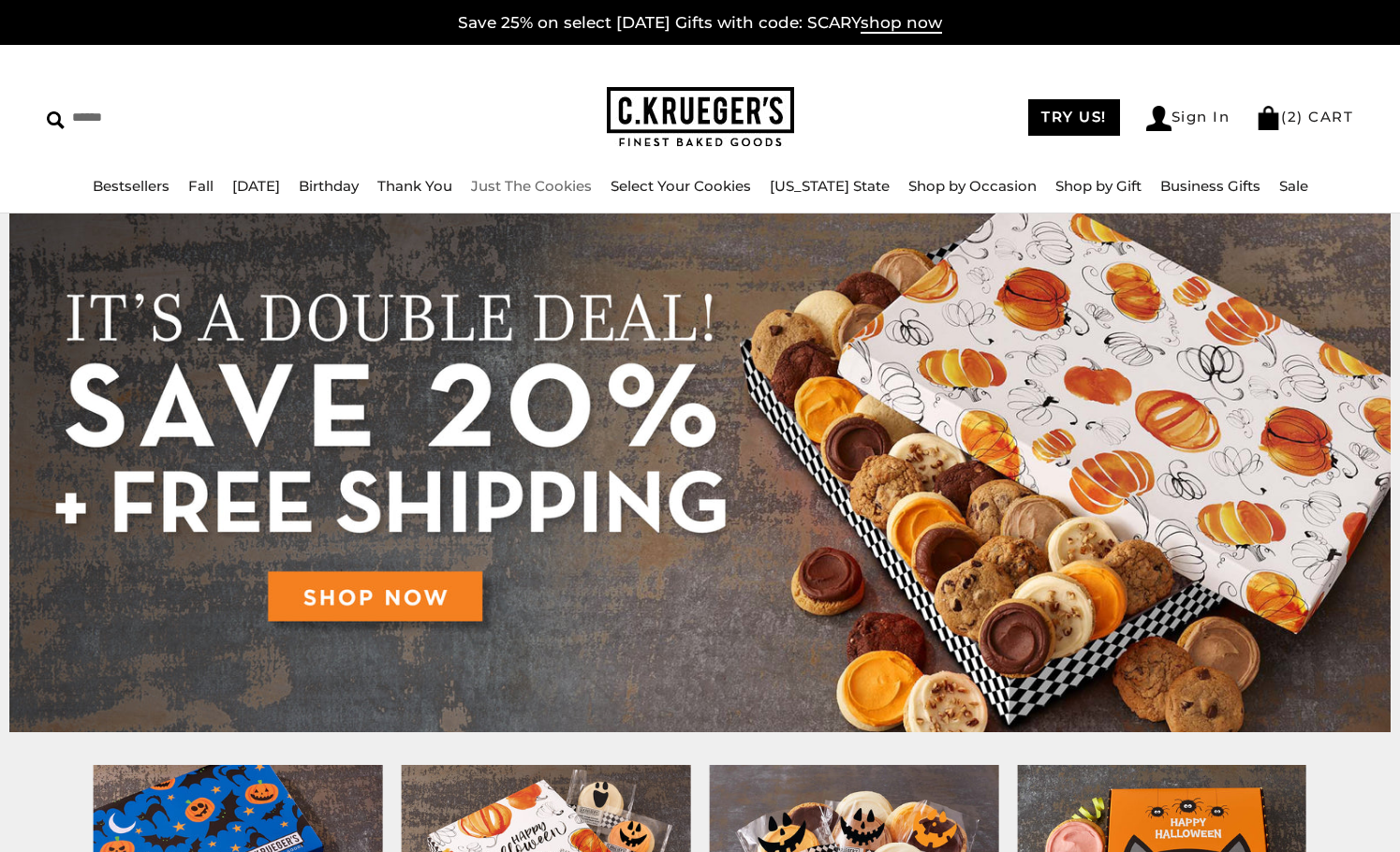
click at [531, 185] on link "Just The Cookies" at bounding box center [531, 186] width 120 height 18
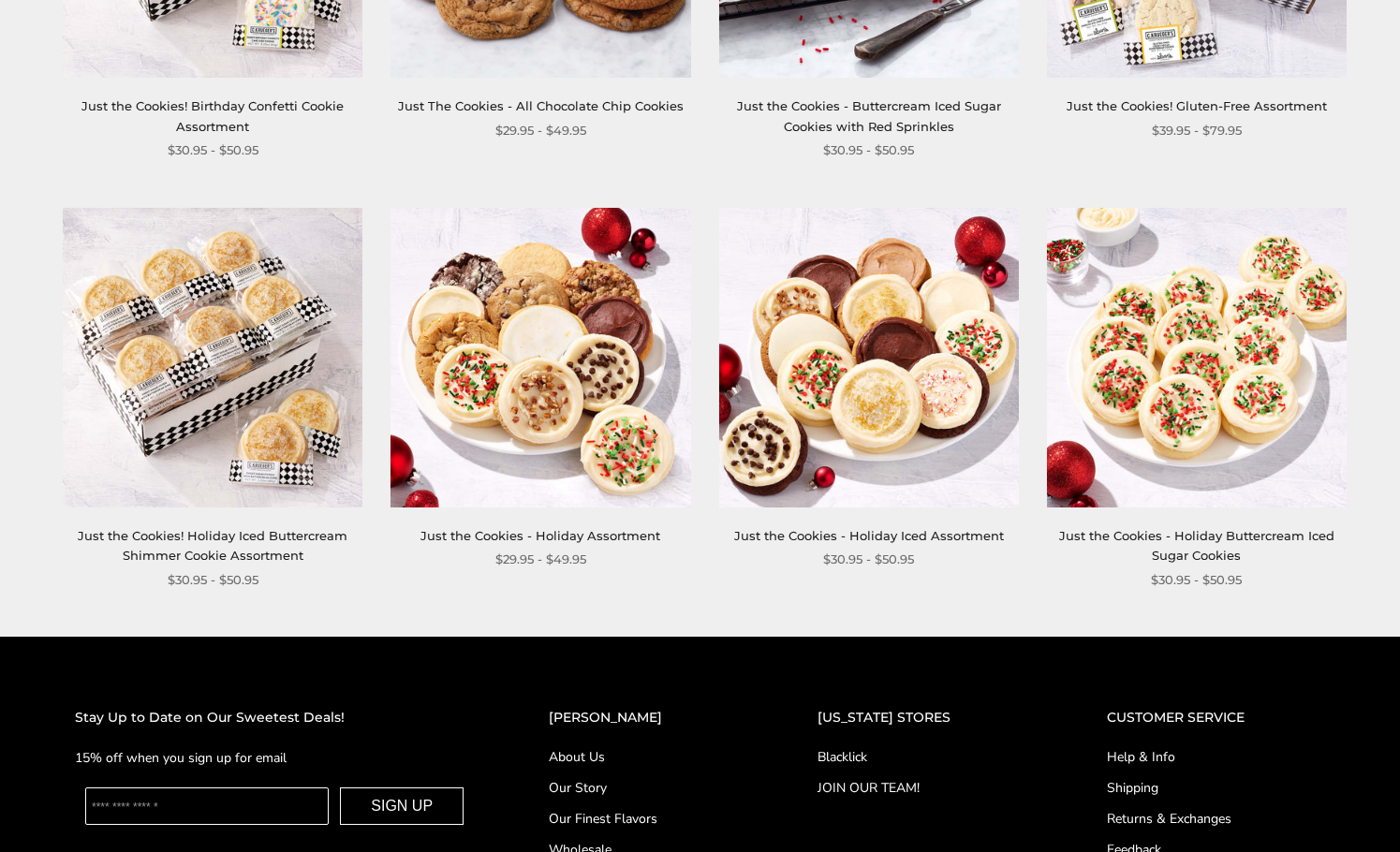
scroll to position [2060, 0]
